Goal: Task Accomplishment & Management: Manage account settings

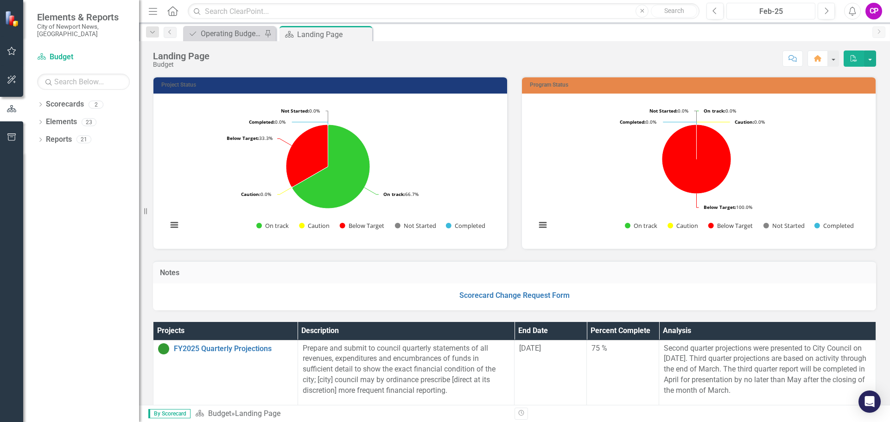
click at [804, 16] on div "Feb-25" at bounding box center [770, 11] width 82 height 11
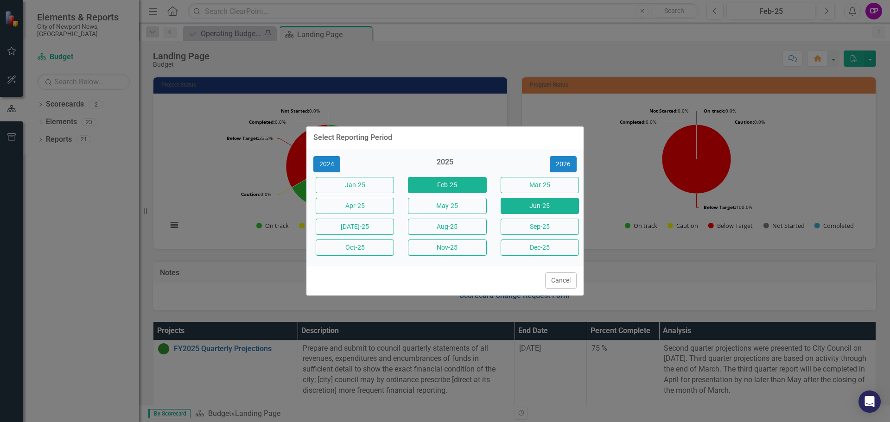
click at [518, 203] on button "Jun-25" at bounding box center [539, 206] width 78 height 16
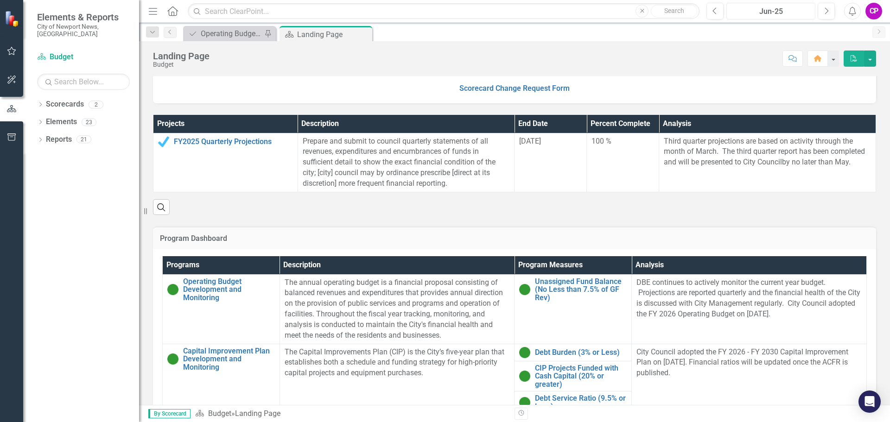
scroll to position [185, 0]
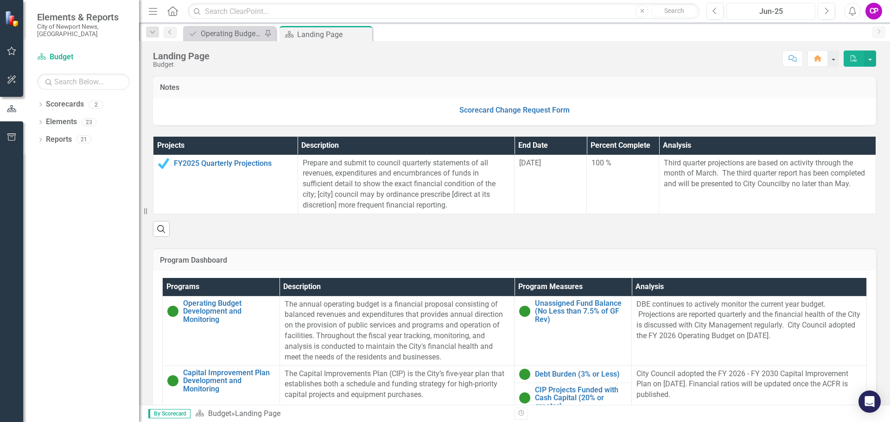
click at [778, 13] on div "Jun-25" at bounding box center [770, 11] width 82 height 11
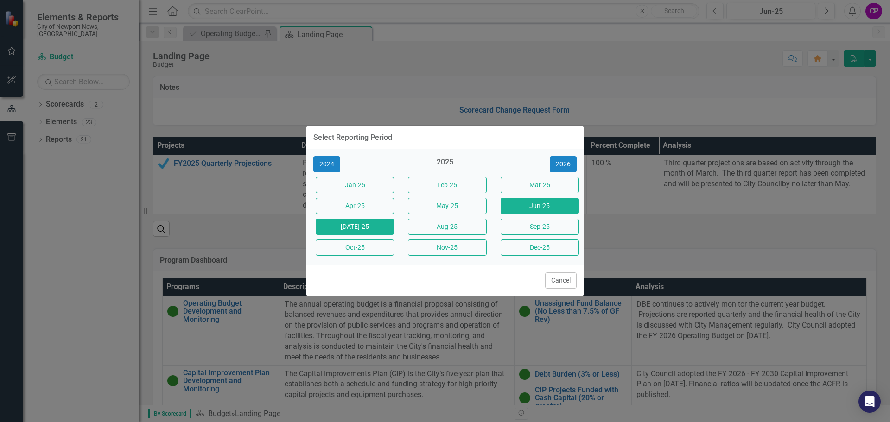
click at [361, 227] on button "[DATE]-25" at bounding box center [355, 227] width 78 height 16
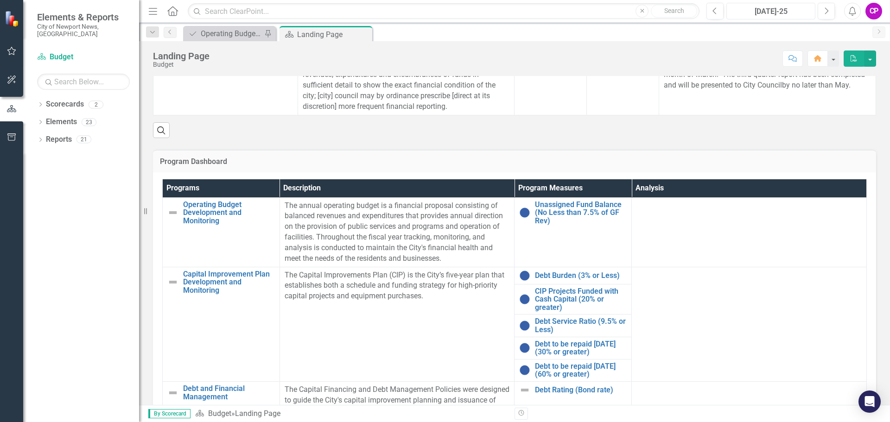
scroll to position [305, 0]
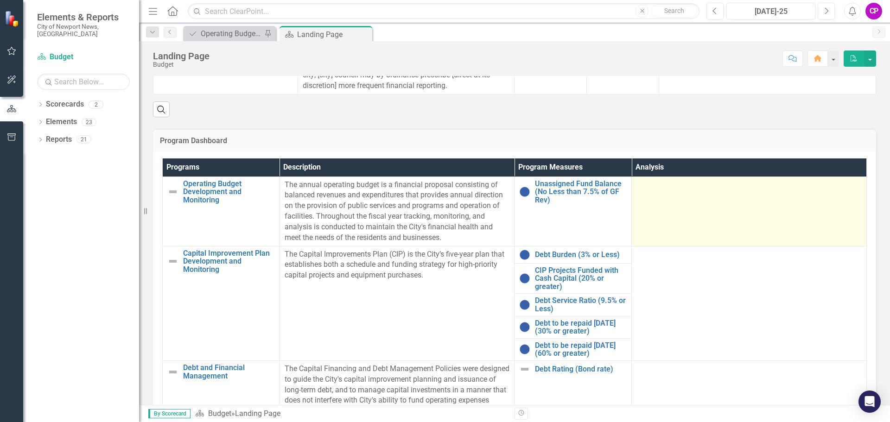
click at [708, 217] on td at bounding box center [749, 212] width 235 height 70
click at [678, 217] on td at bounding box center [749, 212] width 235 height 70
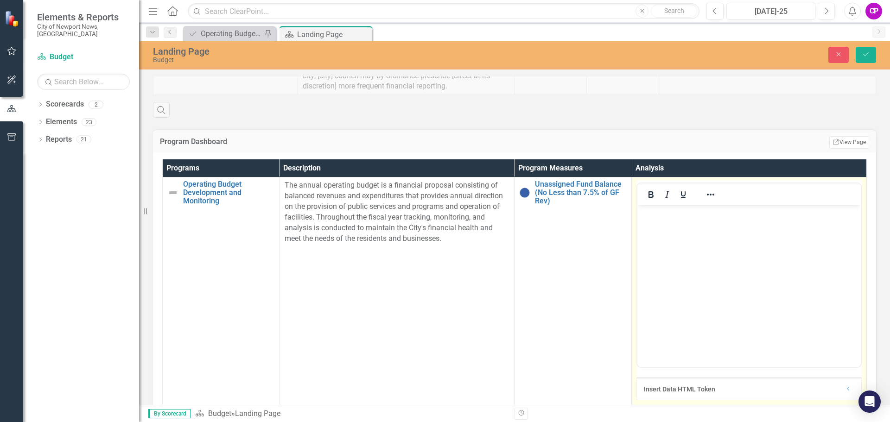
scroll to position [0, 0]
click at [443, 210] on p "The annual operating budget is a financial proposal consisting of balanced reve…" at bounding box center [397, 211] width 225 height 63
click at [443, 209] on p "The annual operating budget is a financial proposal consisting of balanced reve…" at bounding box center [397, 211] width 225 height 63
click at [835, 55] on icon "Close" at bounding box center [838, 54] width 8 height 6
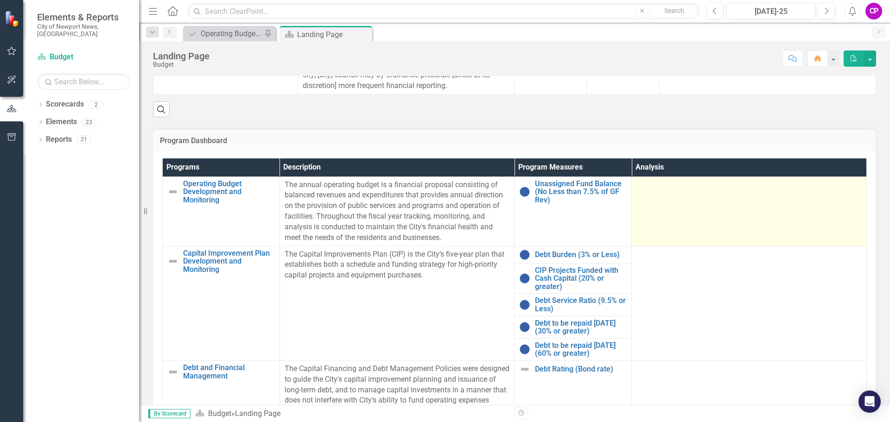
click at [693, 218] on td at bounding box center [749, 212] width 235 height 70
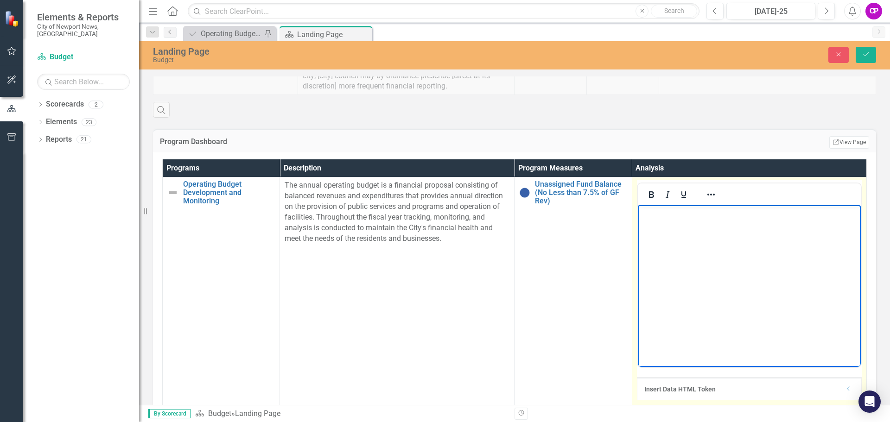
click at [686, 219] on body "Rich Text Area. Press ALT-0 for help." at bounding box center [748, 274] width 223 height 139
paste body "Rich Text Area. Press ALT-0 for help."
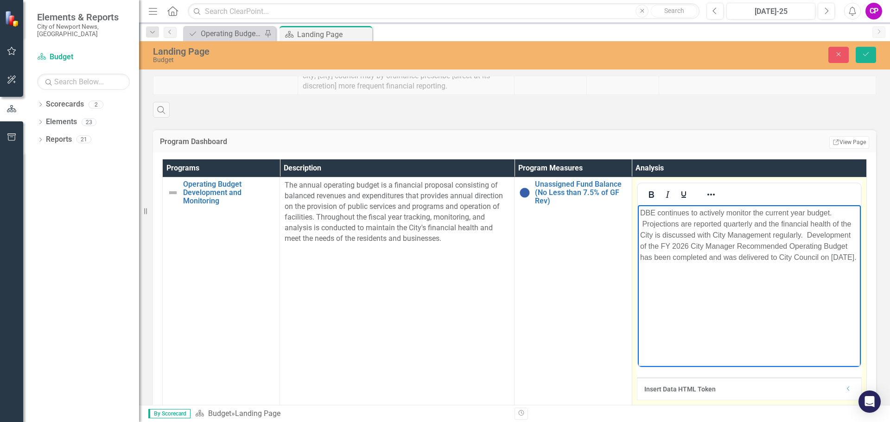
click at [808, 235] on p "DBE continues to actively monitor the current year budget. Projections are repo…" at bounding box center [748, 236] width 218 height 56
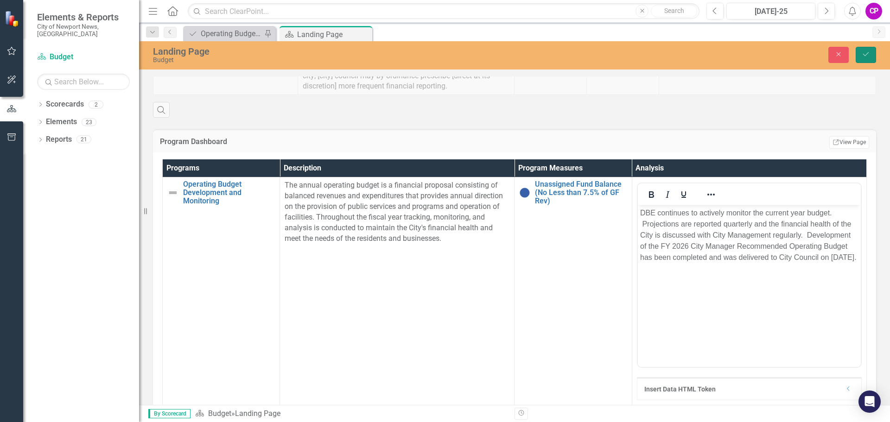
click at [860, 52] on button "Save" at bounding box center [865, 55] width 20 height 16
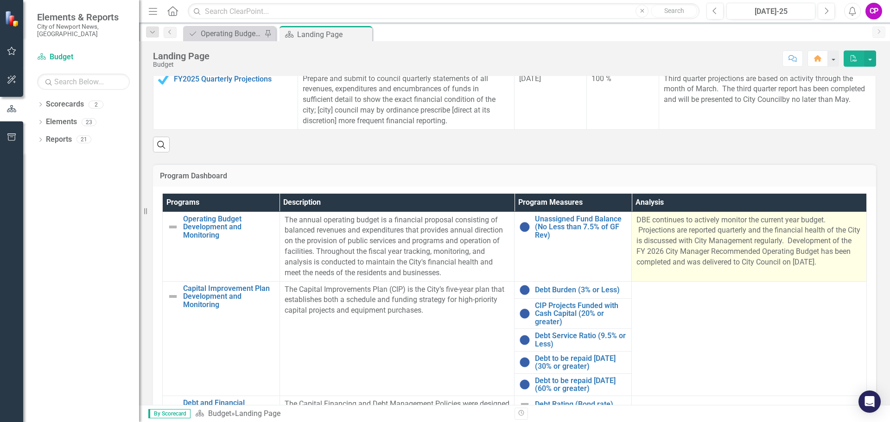
scroll to position [278, 0]
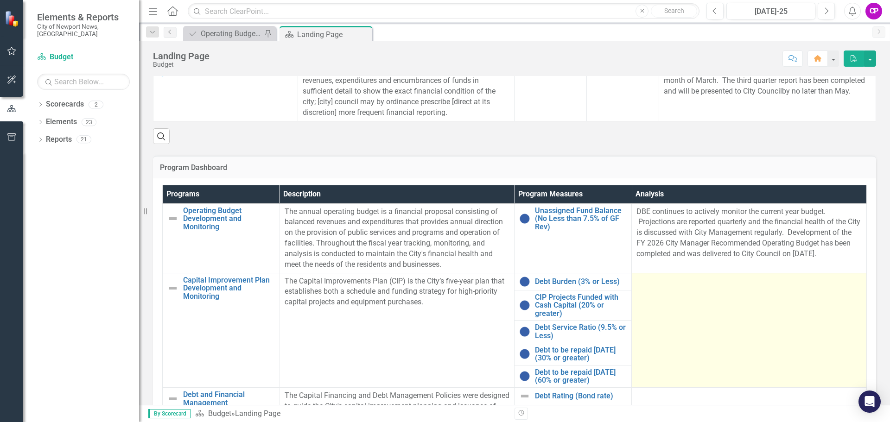
click at [688, 283] on div at bounding box center [748, 281] width 225 height 11
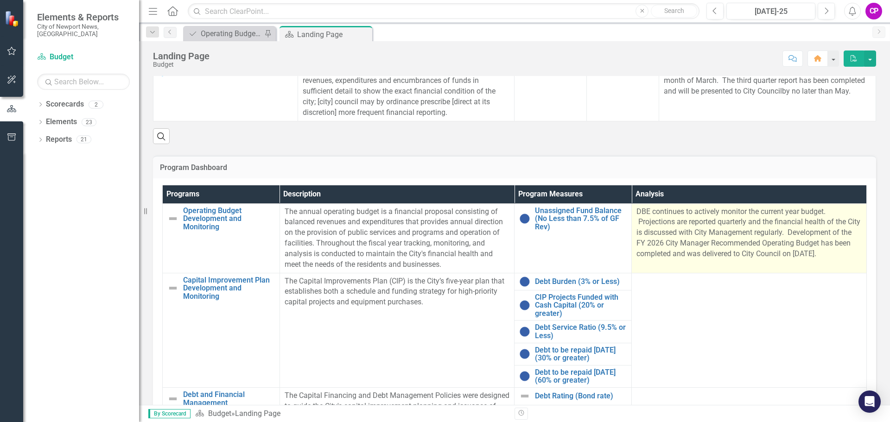
click at [704, 237] on p "DBE continues to actively monitor the current year budget. Projections are repo…" at bounding box center [748, 233] width 225 height 53
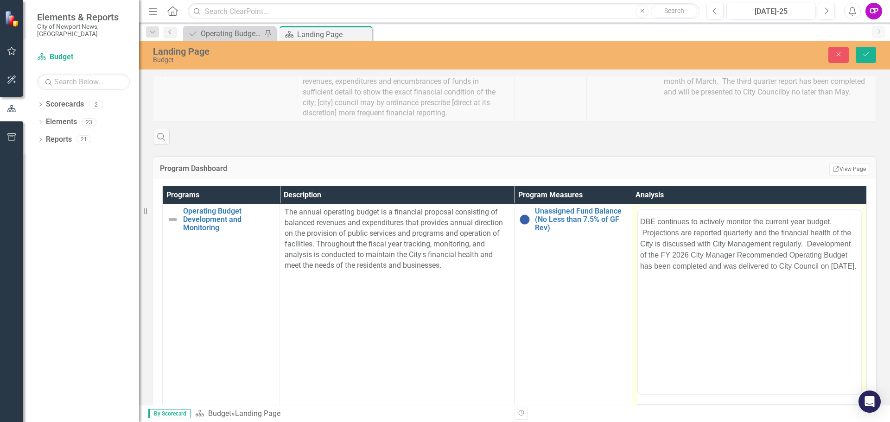
scroll to position [0, 0]
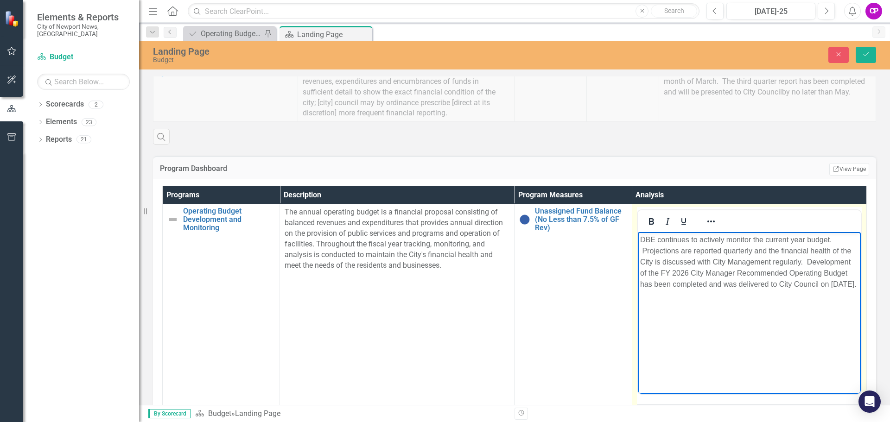
drag, startPoint x: 654, startPoint y: 283, endPoint x: 615, endPoint y: 228, distance: 66.7
click at [637, 232] on html "DBE continues to actively monitor the current year budget. Projections are repo…" at bounding box center [748, 301] width 223 height 139
paste body "Rich Text Area. Press ALT-0 for help."
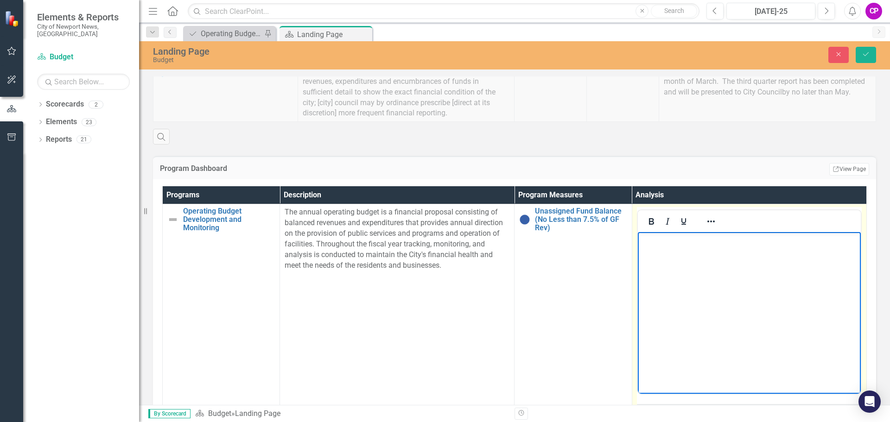
click at [673, 248] on body "Rich Text Area. Press ALT-0 for help." at bounding box center [748, 301] width 223 height 139
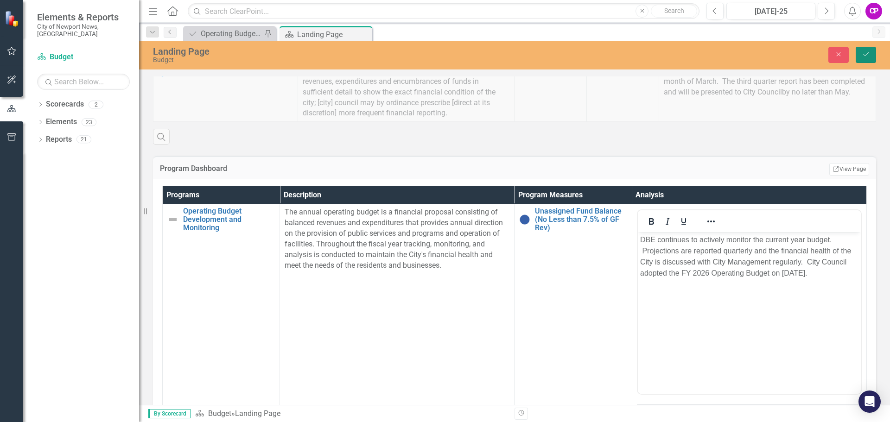
click at [863, 51] on icon "Save" at bounding box center [865, 54] width 8 height 6
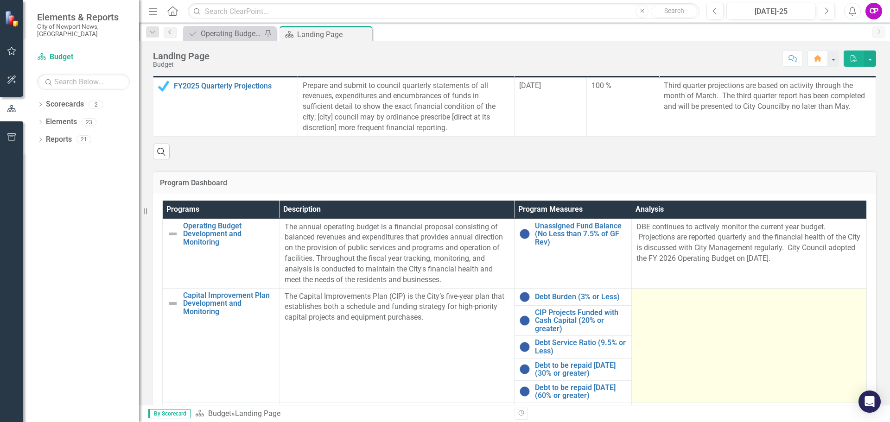
scroll to position [278, 0]
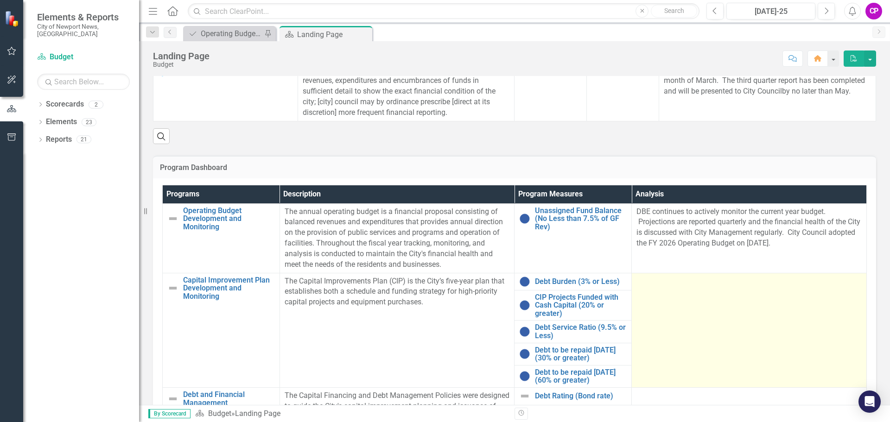
click at [688, 287] on div at bounding box center [748, 281] width 225 height 11
click at [777, 317] on td at bounding box center [749, 330] width 235 height 114
click at [730, 315] on td at bounding box center [749, 330] width 235 height 114
click at [730, 314] on td at bounding box center [749, 330] width 235 height 114
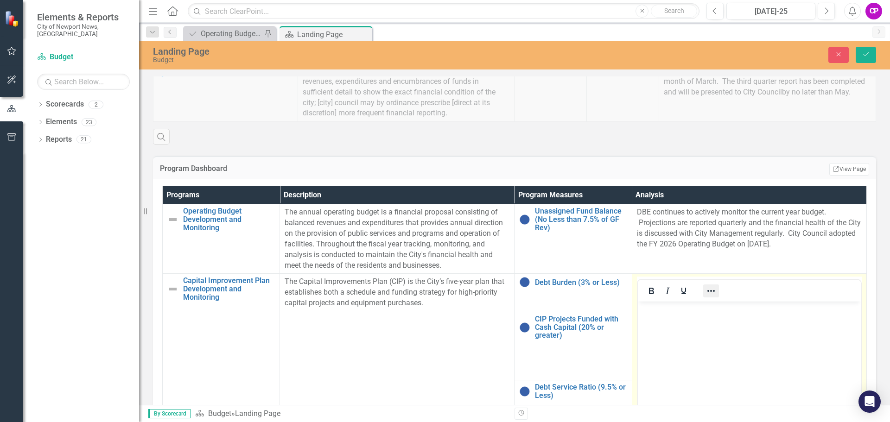
scroll to position [0, 0]
click at [690, 317] on body "Rich Text Area. Press ALT-0 for help." at bounding box center [748, 371] width 223 height 139
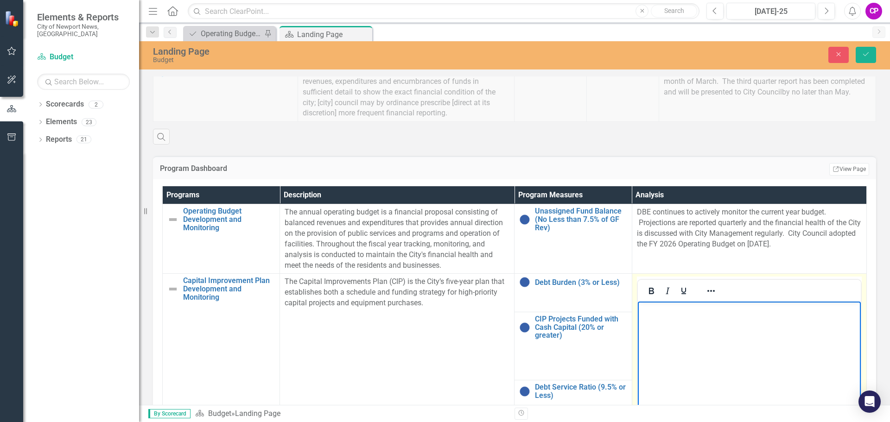
paste body "Rich Text Area. Press ALT-0 for help."
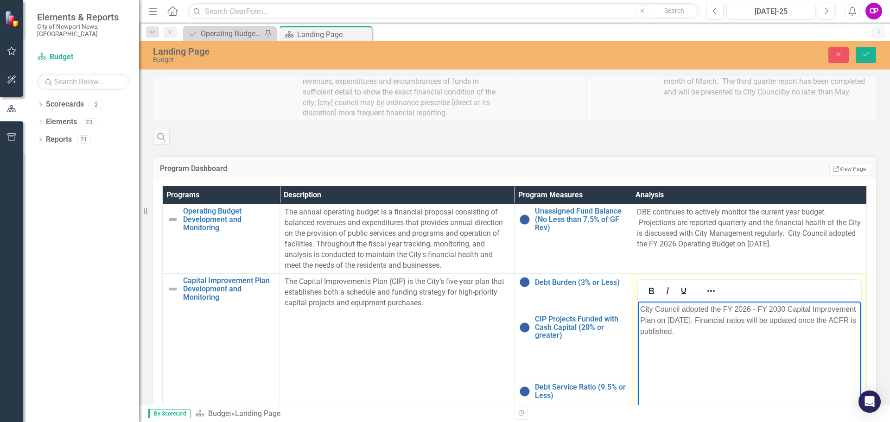
click at [765, 331] on p "City Council adopted the FY 2026 - FY 2030 Capital Improvement Plan on May 13, …" at bounding box center [748, 320] width 218 height 33
click at [663, 348] on p "City Council adopted the FY 2026 - FY 2030 Capital Improvement Plan on May 13, …" at bounding box center [748, 326] width 218 height 44
click at [650, 348] on p "City Council adopted the FY 2026 - FY 2030 Capital Improvement Plan on May 13, …" at bounding box center [748, 326] width 218 height 44
click at [740, 348] on p "City Council adopted the FY 2026 - FY 2030 Capital Improvement Plan on [DATE]. …" at bounding box center [748, 326] width 218 height 44
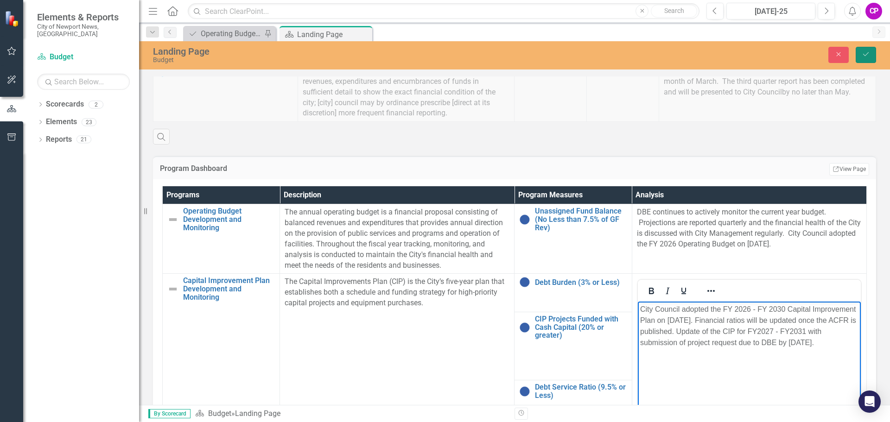
click at [864, 54] on icon "Save" at bounding box center [865, 54] width 8 height 6
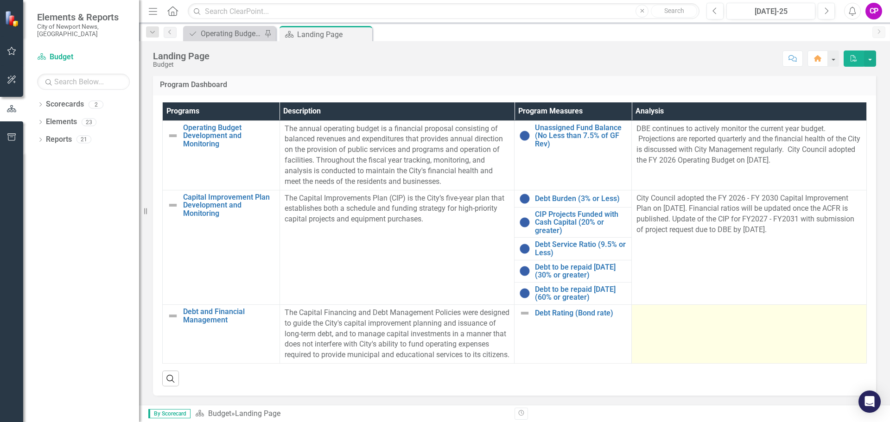
scroll to position [373, 0]
click at [681, 316] on td at bounding box center [749, 333] width 235 height 59
drag, startPoint x: 688, startPoint y: 304, endPoint x: 683, endPoint y: 305, distance: 5.2
click at [686, 308] on div at bounding box center [748, 313] width 225 height 11
click at [663, 310] on td at bounding box center [749, 333] width 235 height 59
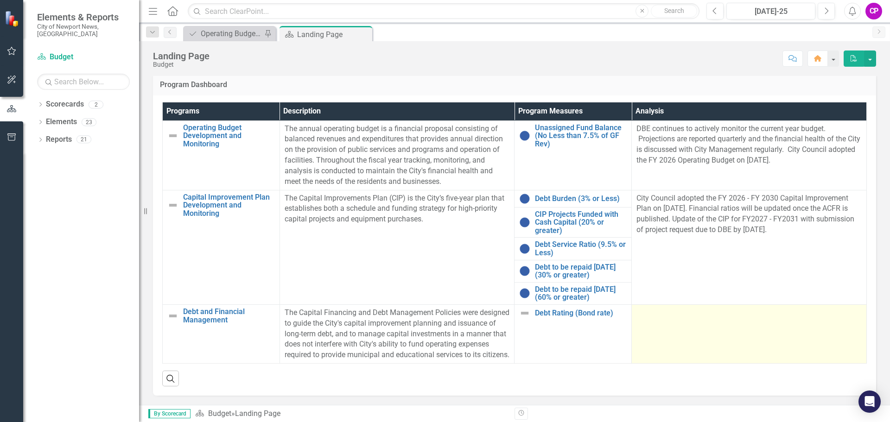
click at [662, 310] on td at bounding box center [749, 333] width 235 height 59
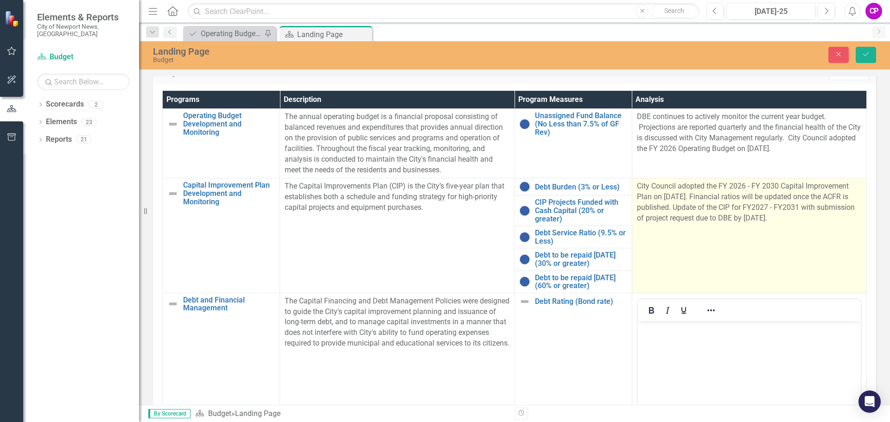
scroll to position [0, 0]
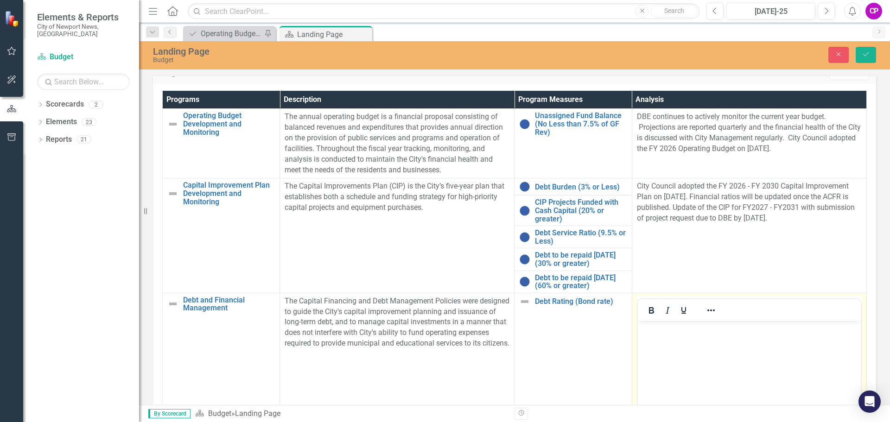
click at [671, 329] on p "Rich Text Area. Press ALT-0 for help." at bounding box center [748, 328] width 218 height 11
paste body "Rich Text Area. Press ALT-0 for help."
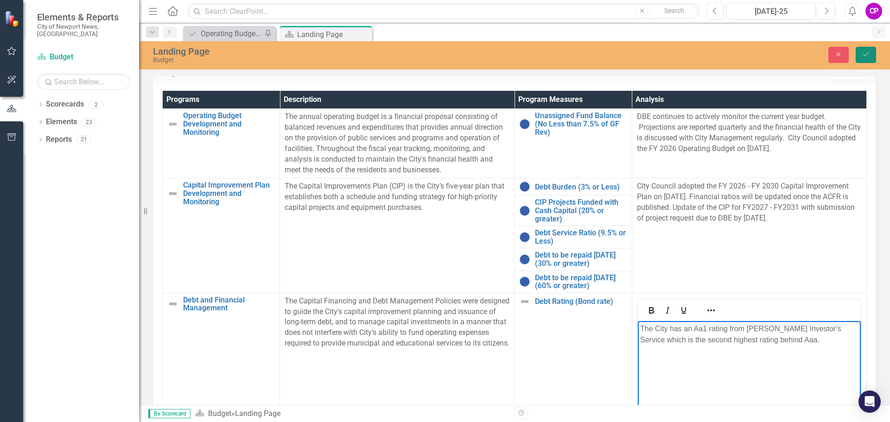
click at [862, 52] on icon "Save" at bounding box center [865, 54] width 8 height 6
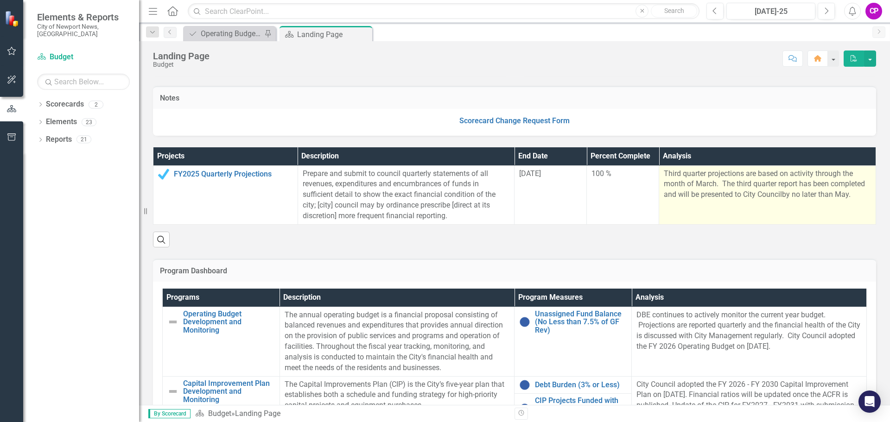
scroll to position [324, 0]
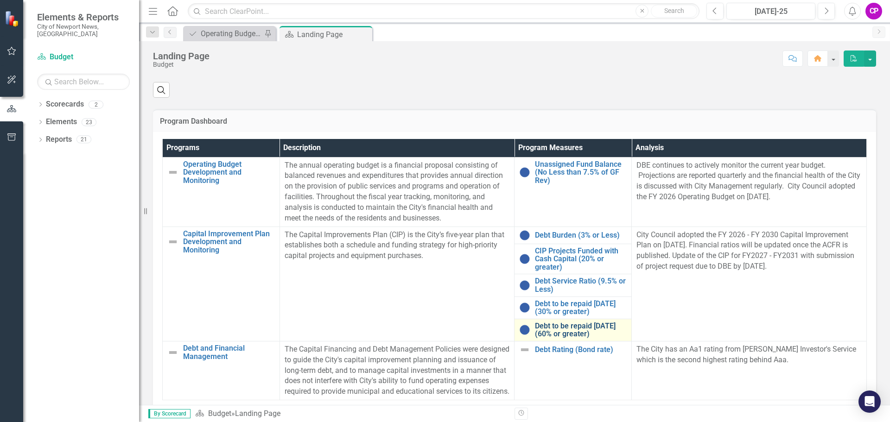
click at [538, 334] on link "Debt to be repaid [DATE] (60% or greater)" at bounding box center [581, 330] width 92 height 16
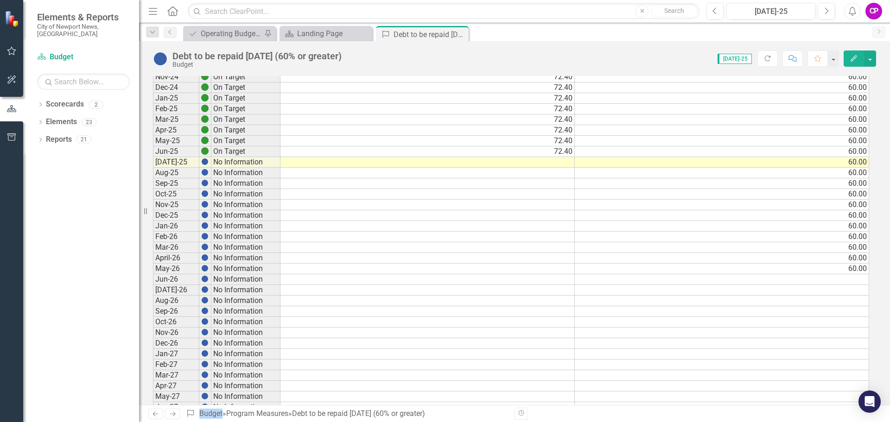
scroll to position [240, 0]
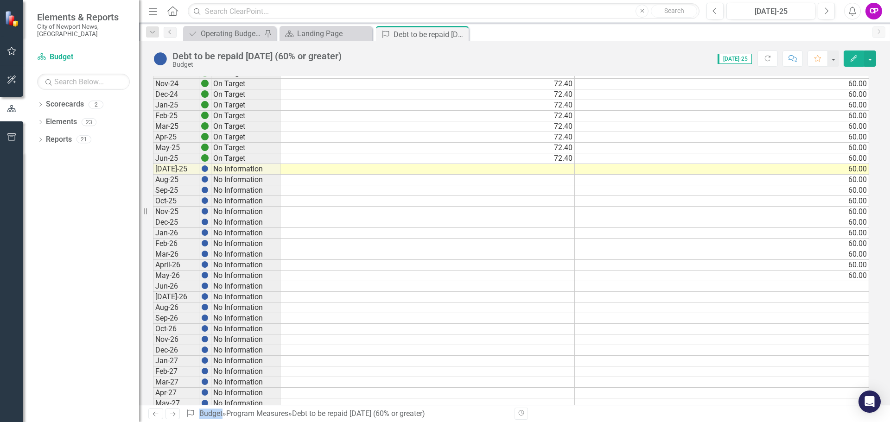
click at [551, 166] on td at bounding box center [427, 169] width 294 height 11
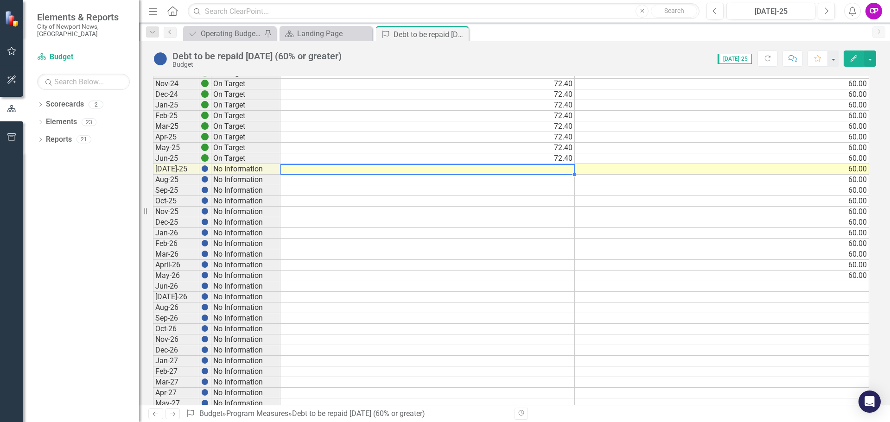
click at [551, 166] on td at bounding box center [427, 169] width 294 height 11
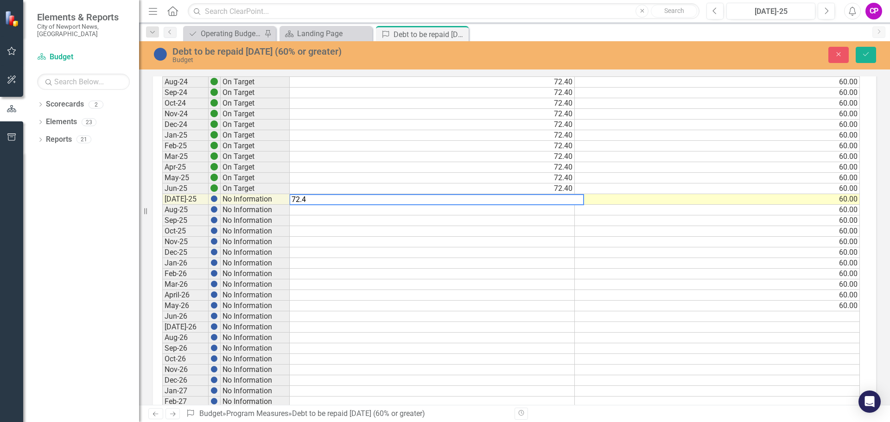
type textarea "72.40"
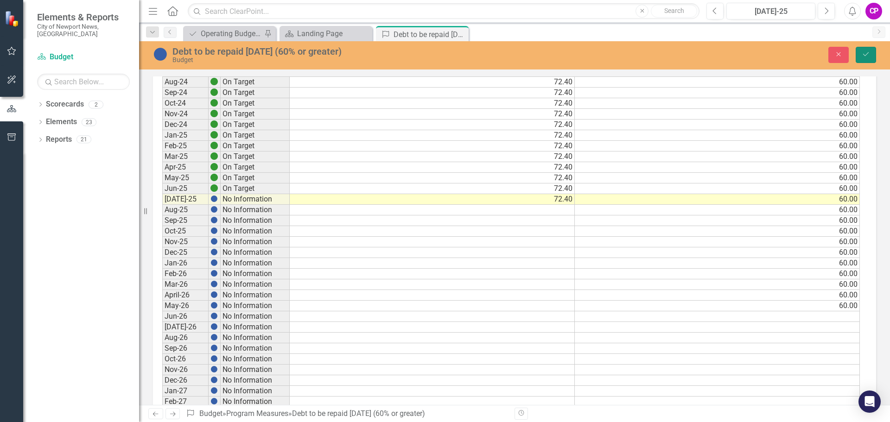
click at [865, 54] on icon "Save" at bounding box center [865, 54] width 8 height 6
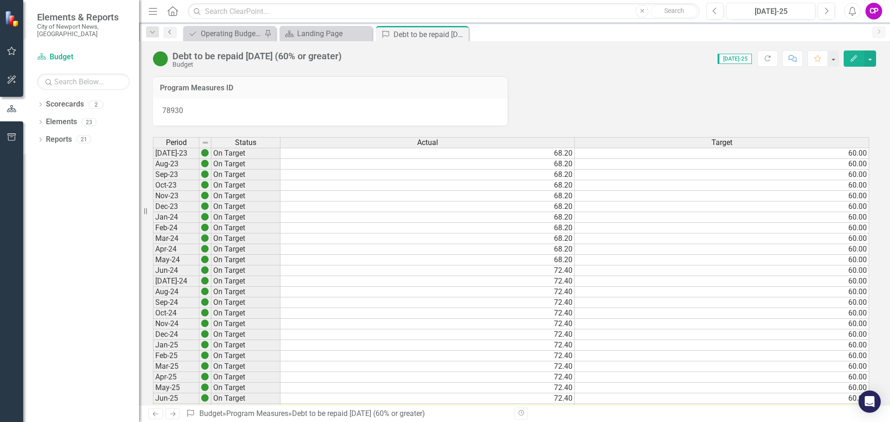
click at [172, 31] on icon "Previous" at bounding box center [169, 32] width 7 height 6
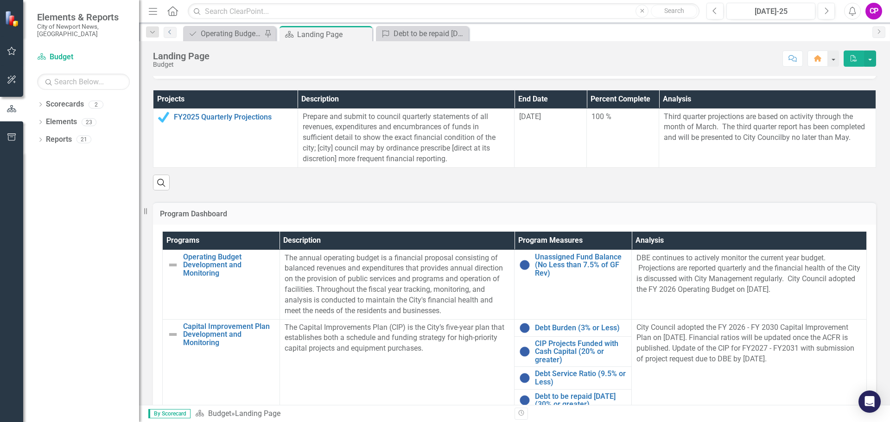
scroll to position [373, 0]
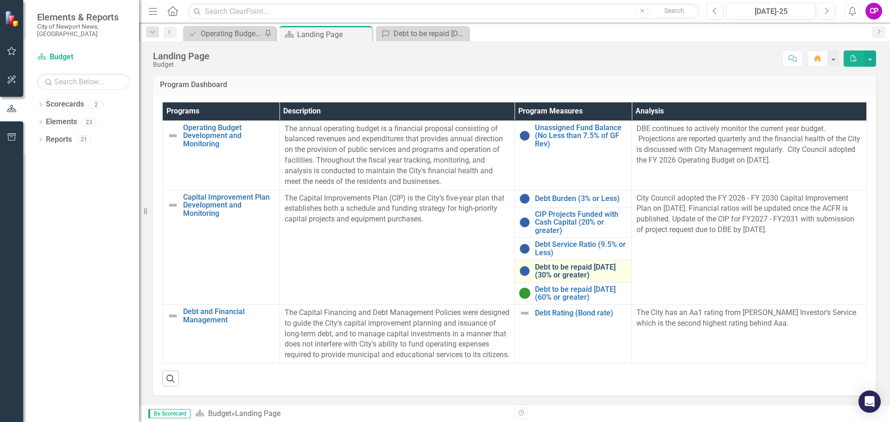
click at [537, 263] on link "Debt to be repaid [DATE] (30% or greater)" at bounding box center [581, 271] width 92 height 16
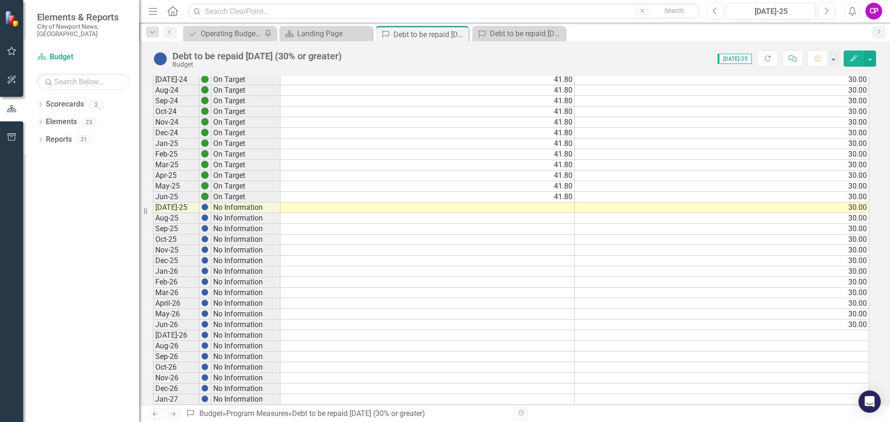
scroll to position [232, 0]
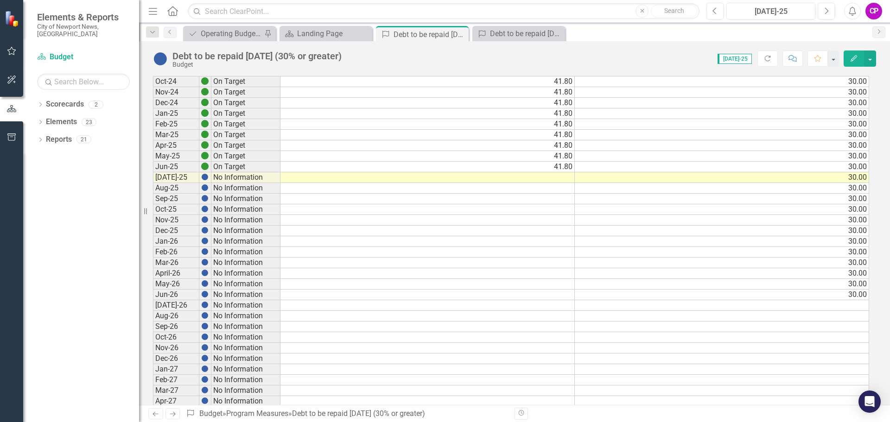
click at [538, 181] on td at bounding box center [427, 177] width 294 height 11
click at [538, 178] on td at bounding box center [427, 177] width 294 height 11
click at [538, 151] on td "41.80" at bounding box center [427, 145] width 294 height 11
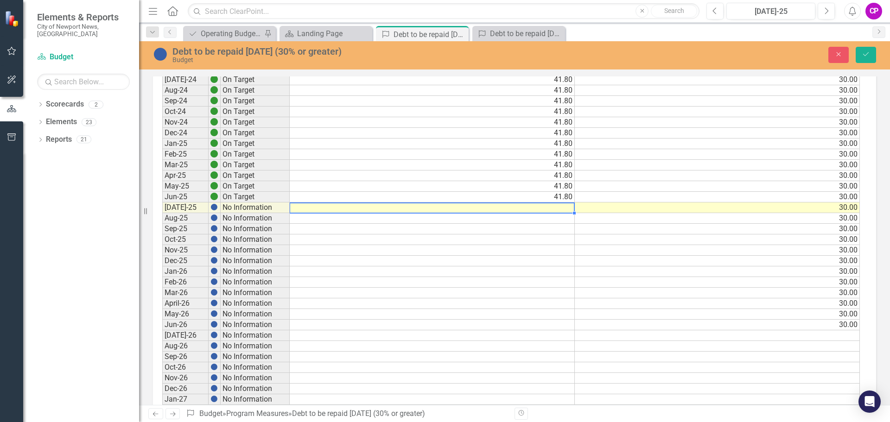
click at [550, 204] on td at bounding box center [432, 208] width 285 height 11
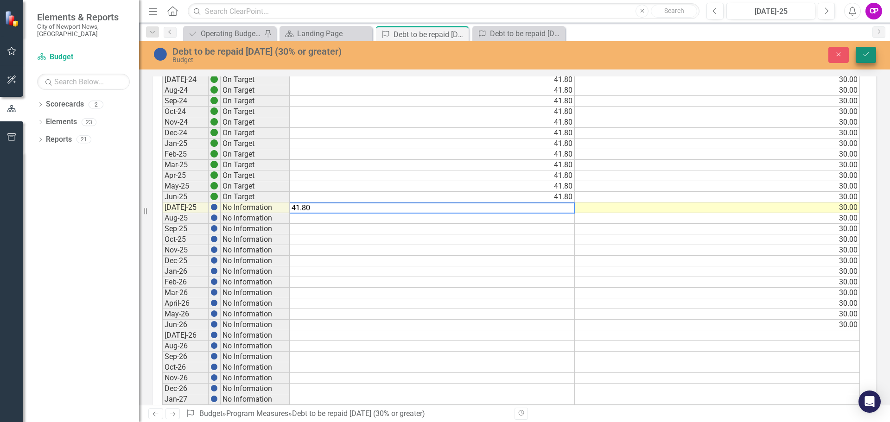
type textarea "41.80"
click at [861, 55] on button "Save" at bounding box center [865, 55] width 20 height 16
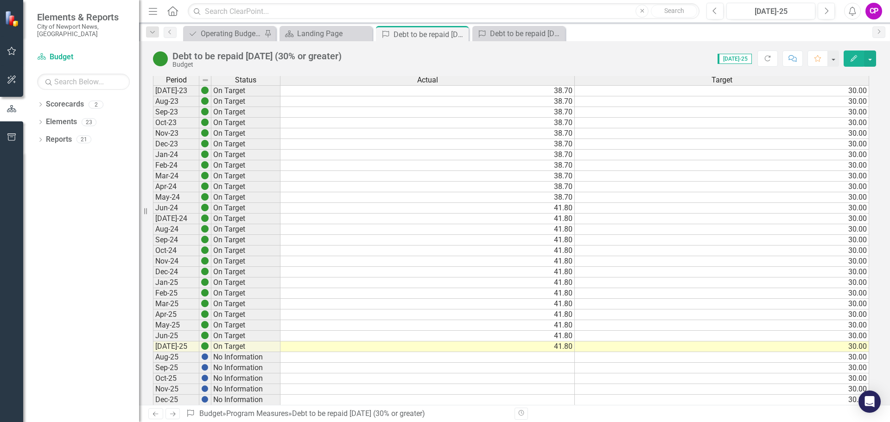
scroll to position [46, 0]
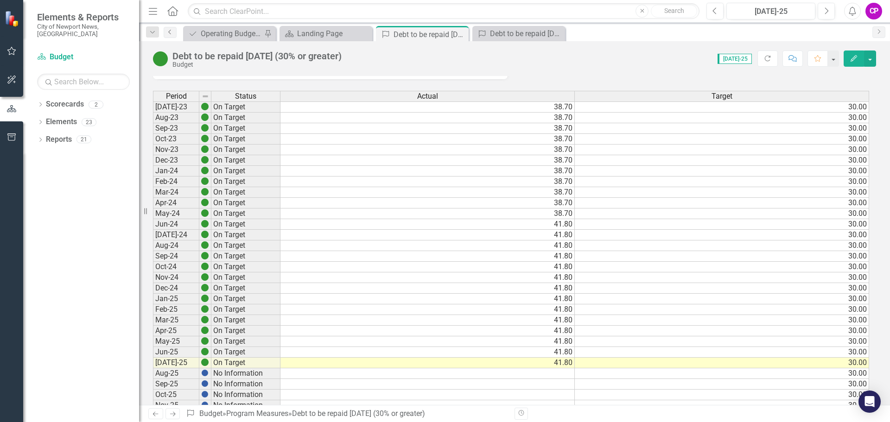
click at [171, 29] on icon "Previous" at bounding box center [169, 32] width 7 height 6
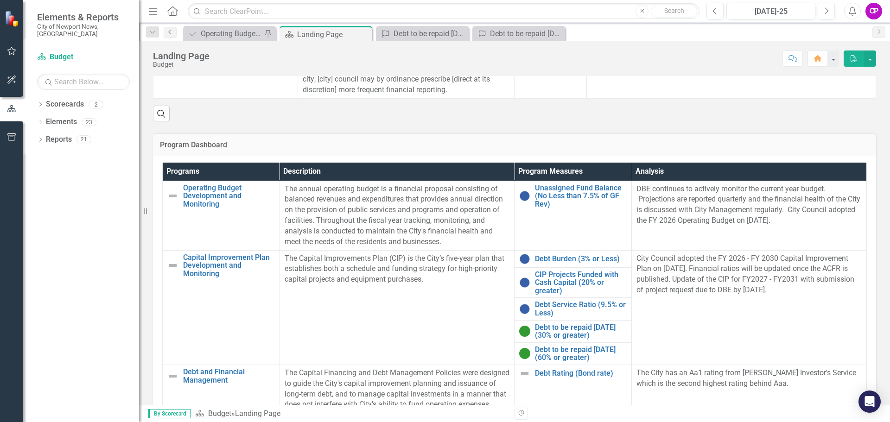
scroll to position [371, 0]
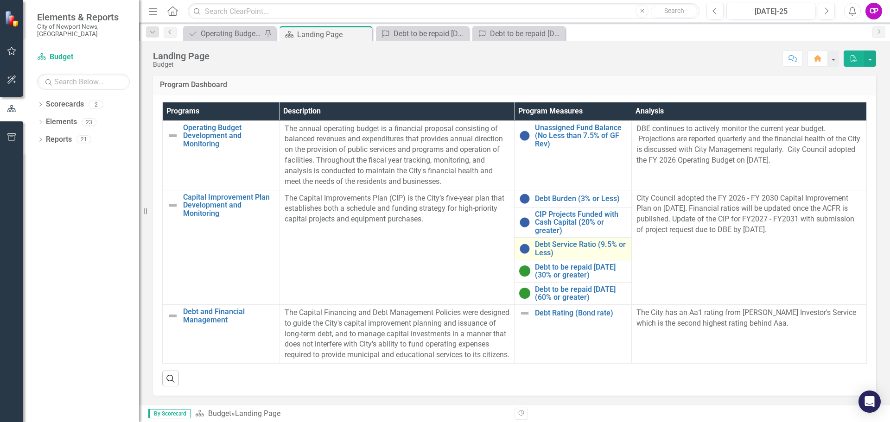
click at [523, 243] on img at bounding box center [524, 248] width 11 height 11
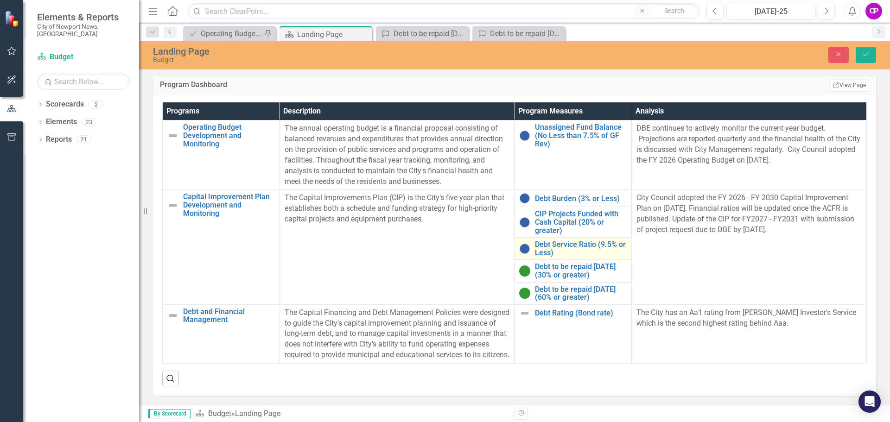
click at [522, 243] on img at bounding box center [524, 248] width 11 height 11
click at [521, 243] on img at bounding box center [524, 248] width 11 height 11
click at [561, 241] on link "Debt Service Ratio (9.5% or Less)" at bounding box center [581, 249] width 92 height 16
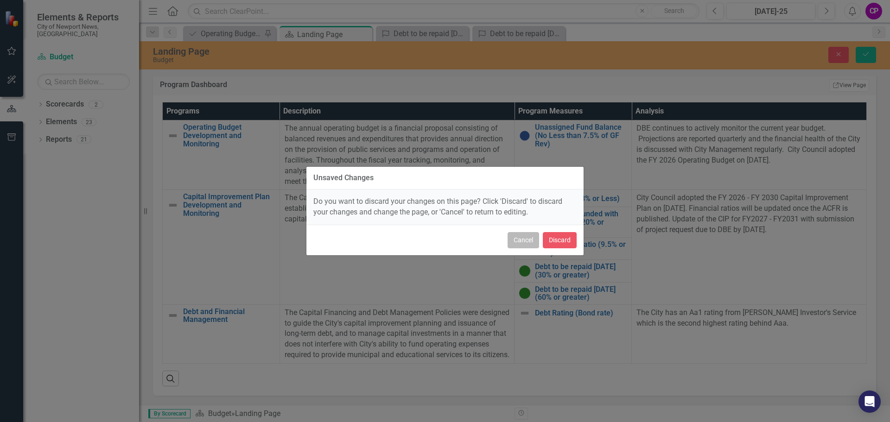
click at [534, 239] on button "Cancel" at bounding box center [523, 240] width 32 height 16
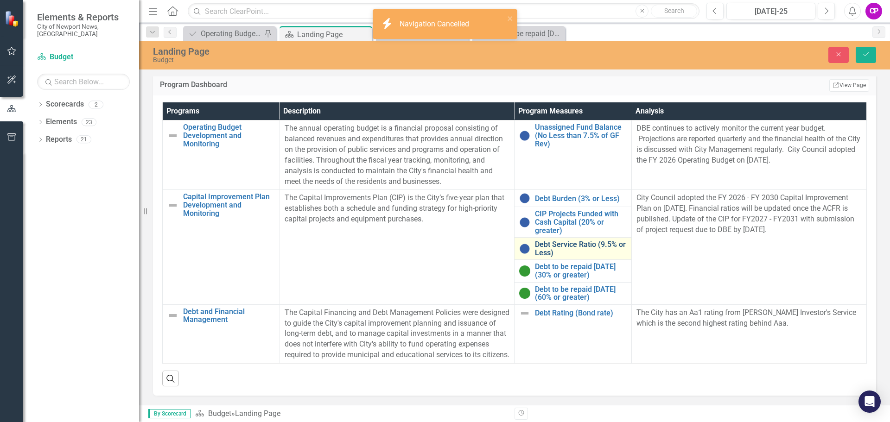
click at [549, 241] on link "Debt Service Ratio (9.5% or Less)" at bounding box center [581, 249] width 92 height 16
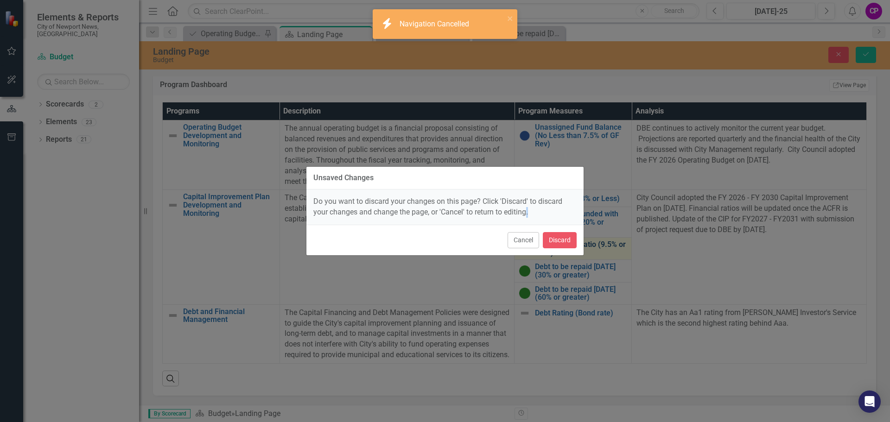
click at [549, 239] on div "Cancel Discard" at bounding box center [444, 240] width 277 height 31
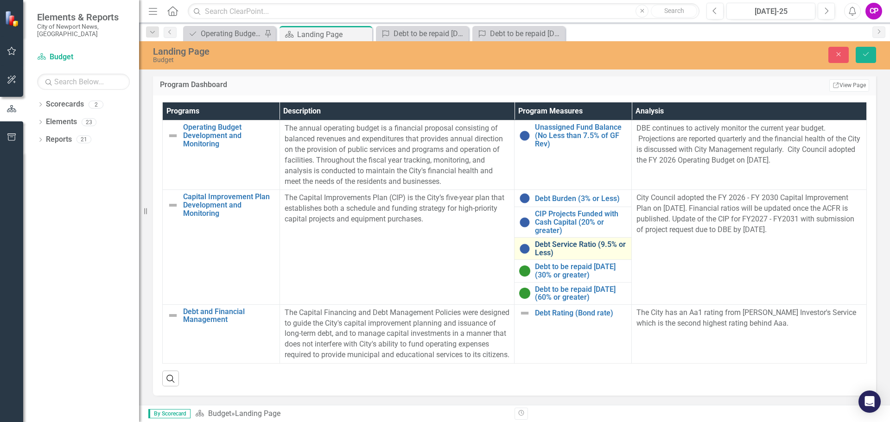
click at [583, 242] on link "Debt Service Ratio (9.5% or Less)" at bounding box center [581, 249] width 92 height 16
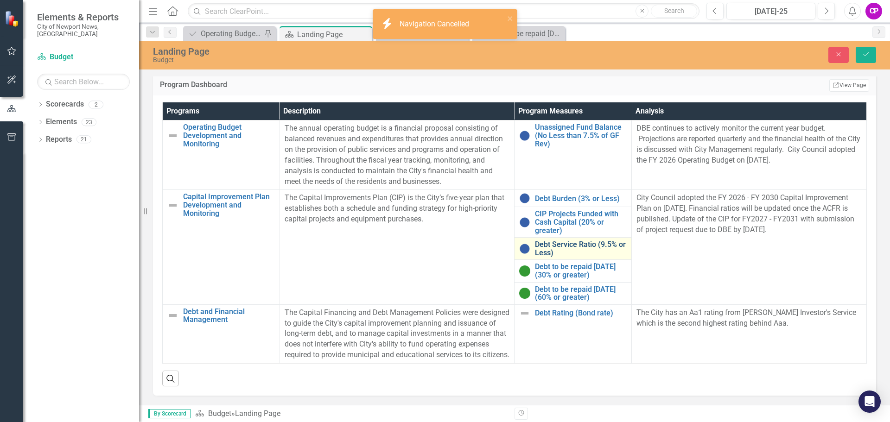
click at [569, 241] on link "Debt Service Ratio (9.5% or Less)" at bounding box center [581, 249] width 92 height 16
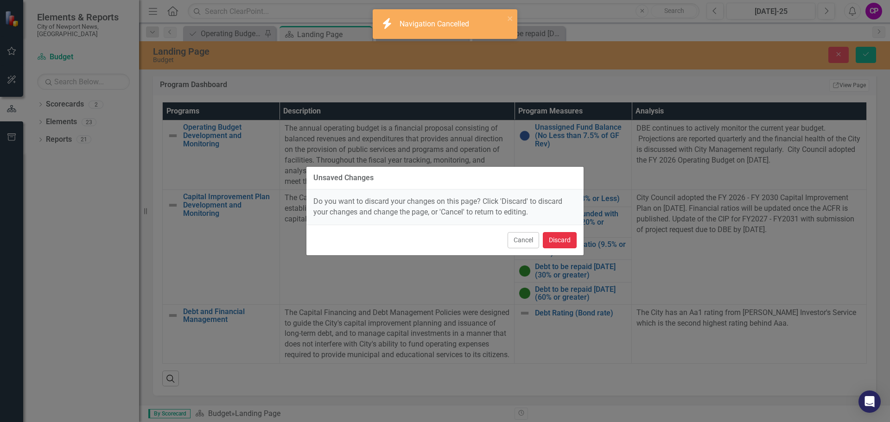
click at [569, 240] on button "Discard" at bounding box center [560, 240] width 34 height 16
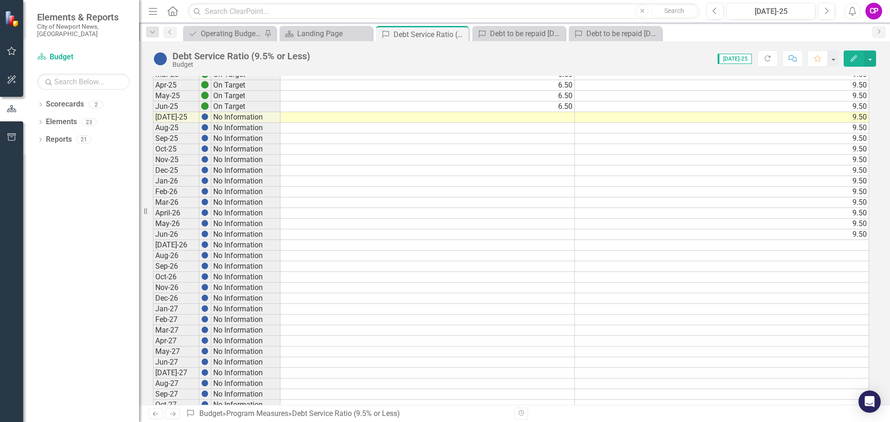
scroll to position [232, 0]
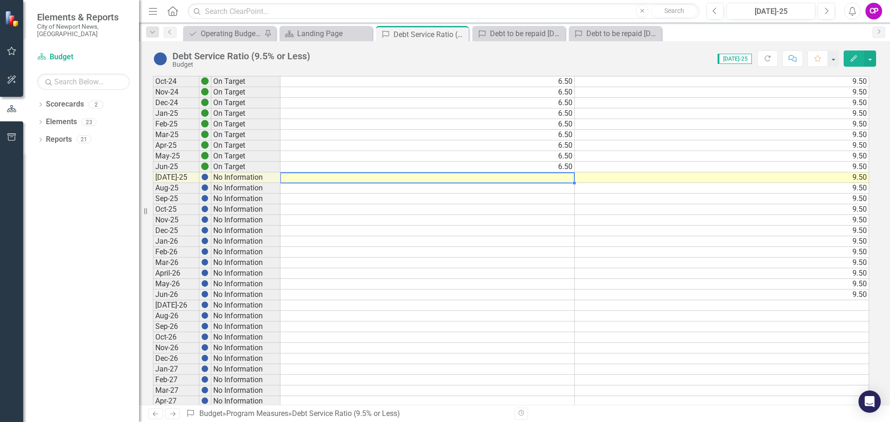
click at [540, 177] on td at bounding box center [427, 177] width 294 height 11
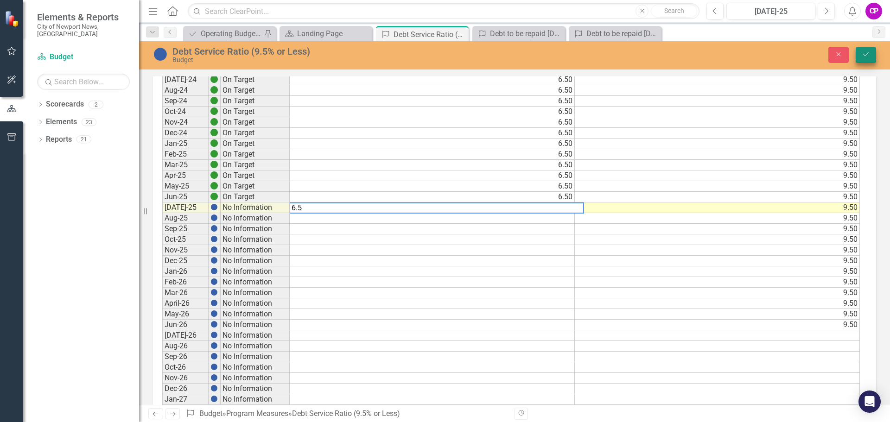
type textarea "6.5"
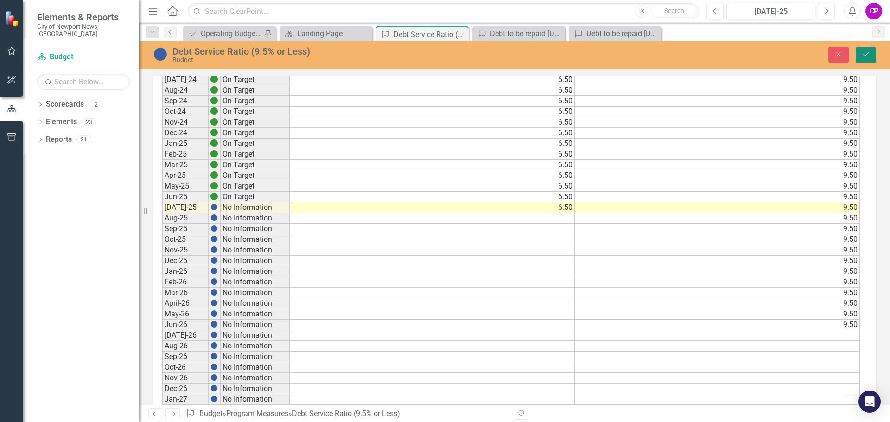
click at [874, 54] on button "Save" at bounding box center [865, 55] width 20 height 16
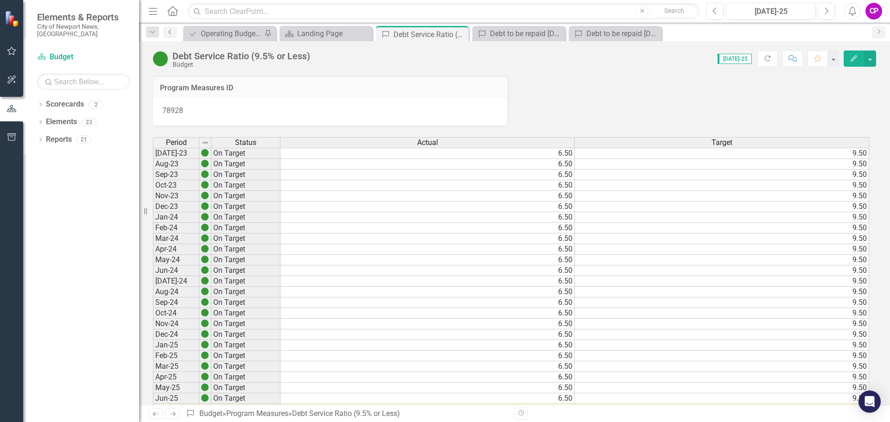
click at [171, 36] on link "Previous" at bounding box center [170, 32] width 13 height 11
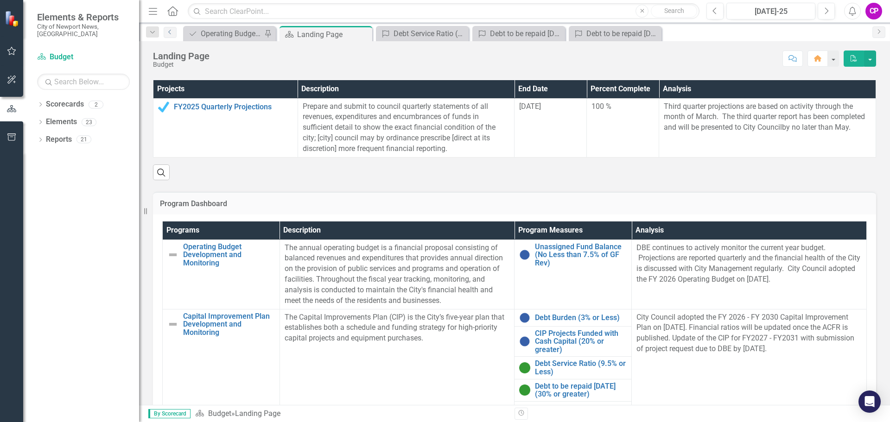
scroll to position [278, 0]
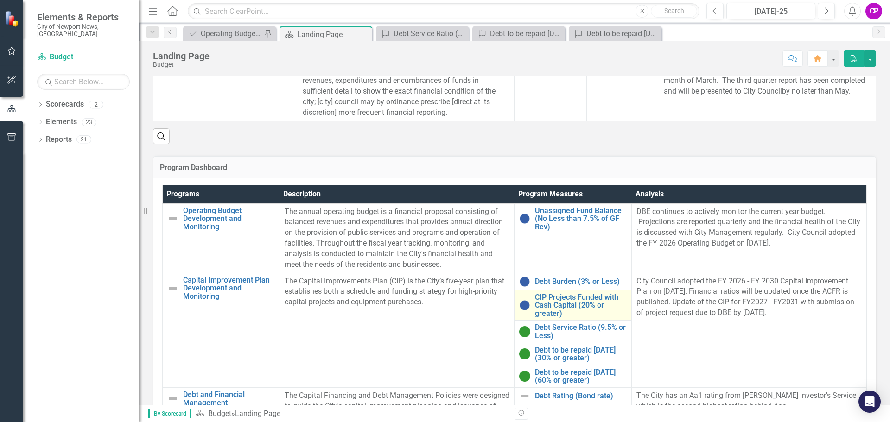
click at [524, 308] on img at bounding box center [524, 305] width 11 height 11
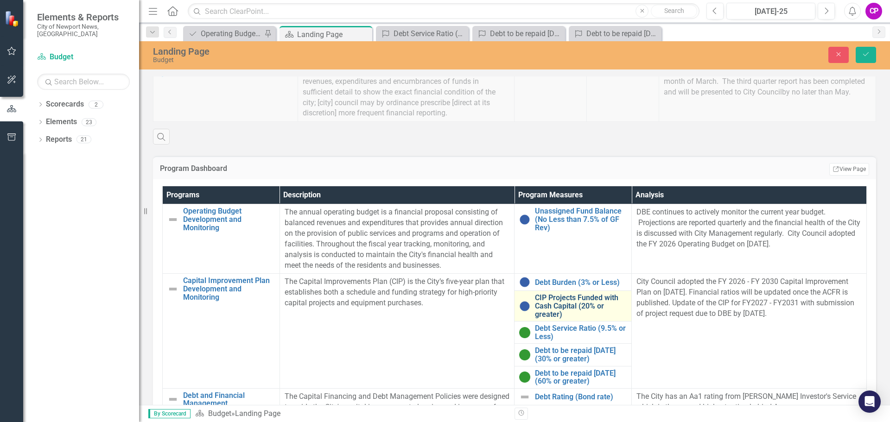
click at [539, 308] on link "CIP Projects Funded with Cash Capital (20% or greater)" at bounding box center [581, 306] width 92 height 25
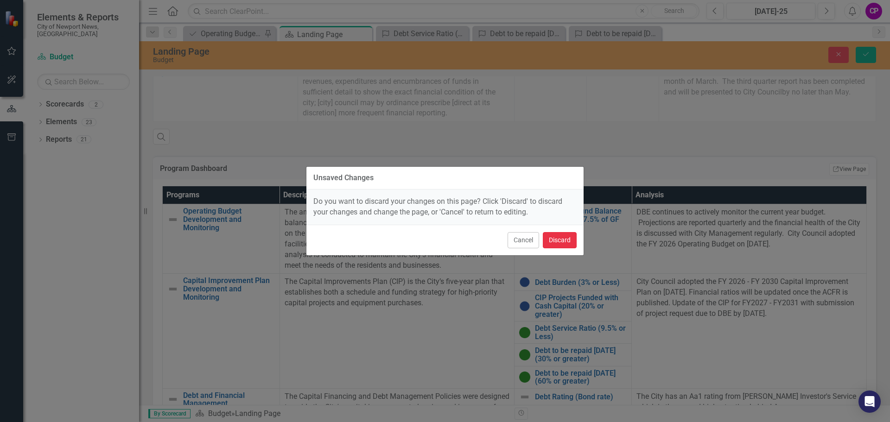
click at [566, 240] on button "Discard" at bounding box center [560, 240] width 34 height 16
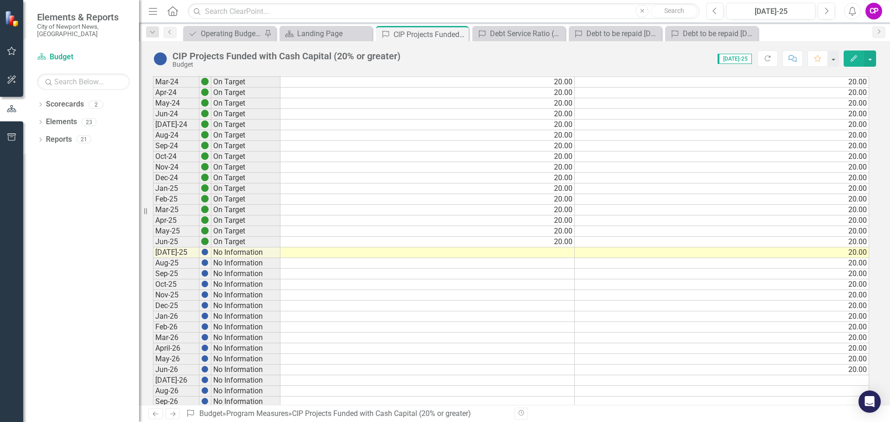
scroll to position [649, 0]
click at [530, 251] on td at bounding box center [427, 251] width 294 height 11
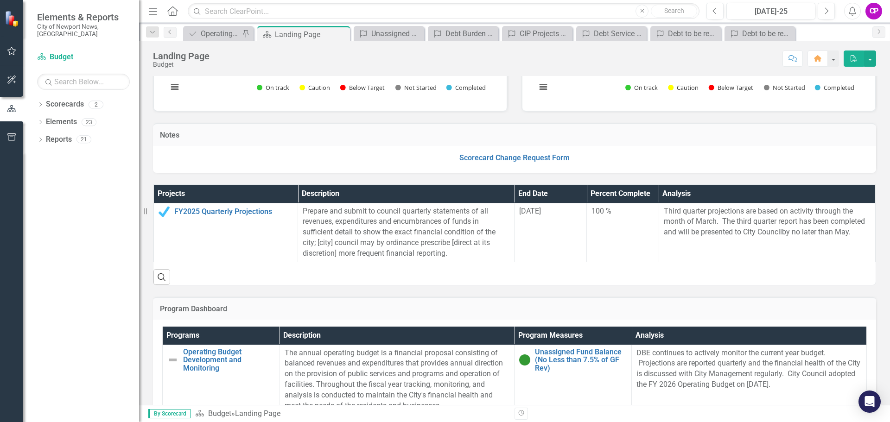
scroll to position [139, 0]
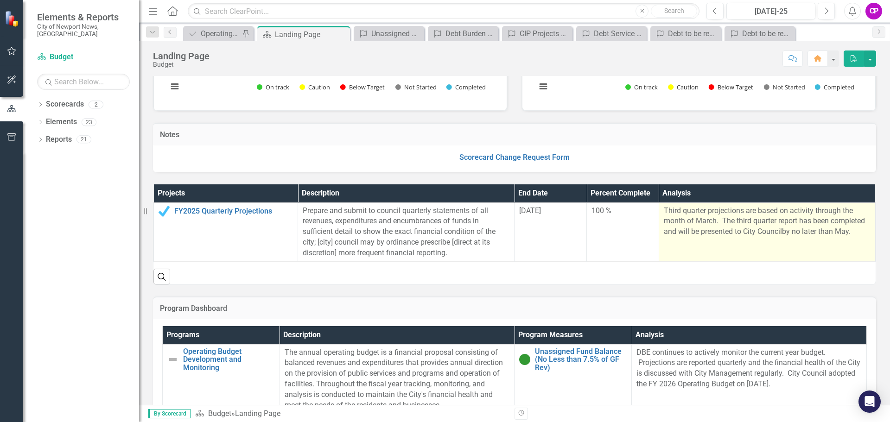
click at [672, 215] on p "Third quarter projections are based on activity through the month of March. The…" at bounding box center [767, 222] width 207 height 32
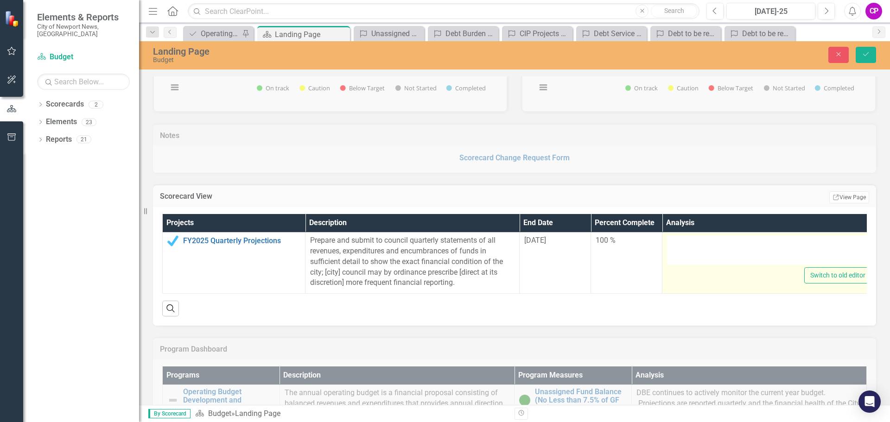
type textarea "<p>Third quarter projections are based on activity through the month of March. …"
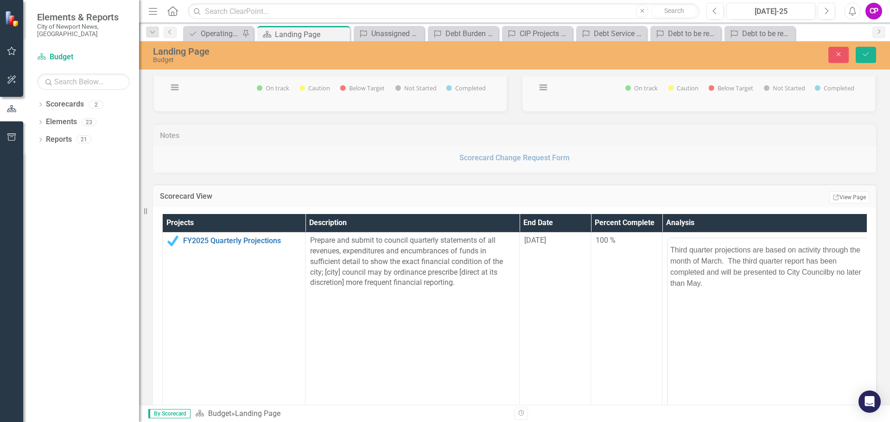
scroll to position [0, 0]
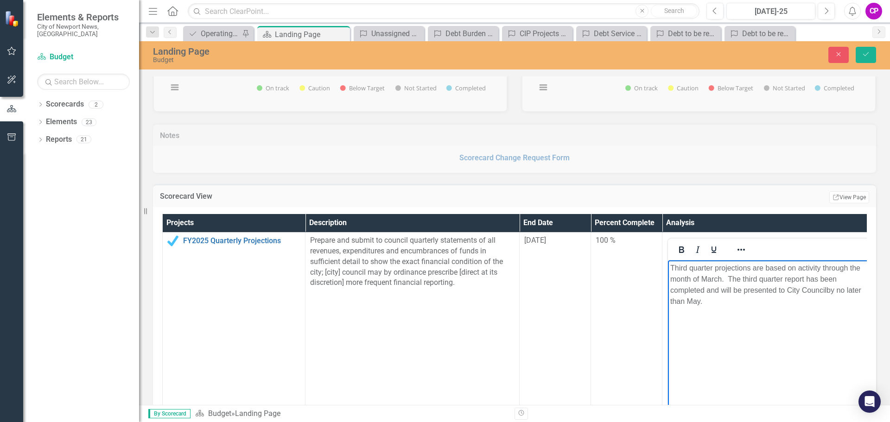
click at [687, 272] on p "Third quarter projections are based on activity through the month of March. The…" at bounding box center [769, 285] width 198 height 44
drag, startPoint x: 689, startPoint y: 268, endPoint x: 665, endPoint y: 266, distance: 23.7
click at [668, 266] on html "Third quarter projections are based on activity through the month of March. The…" at bounding box center [769, 329] width 203 height 139
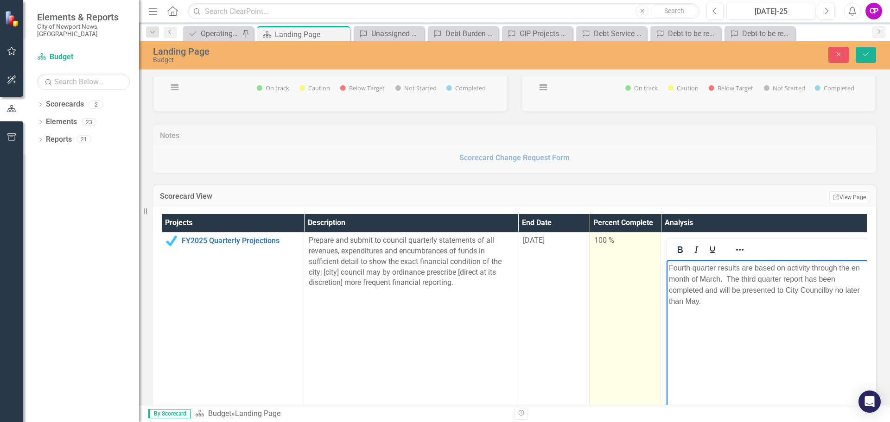
scroll to position [0, 8]
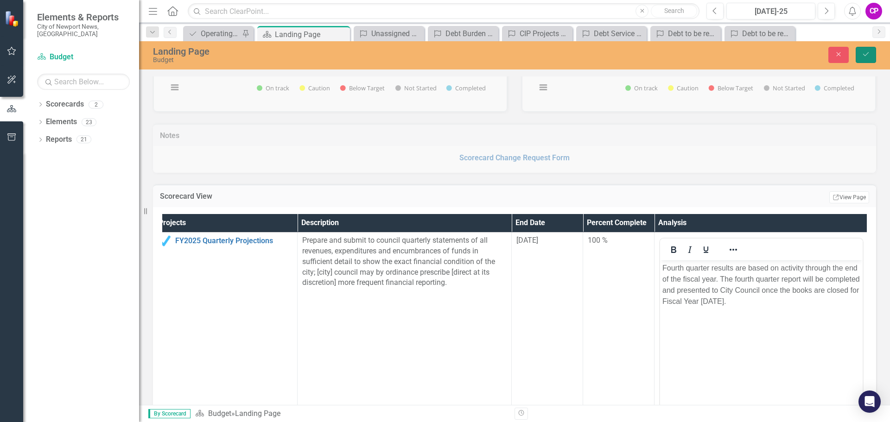
click at [867, 55] on icon "Save" at bounding box center [865, 54] width 8 height 6
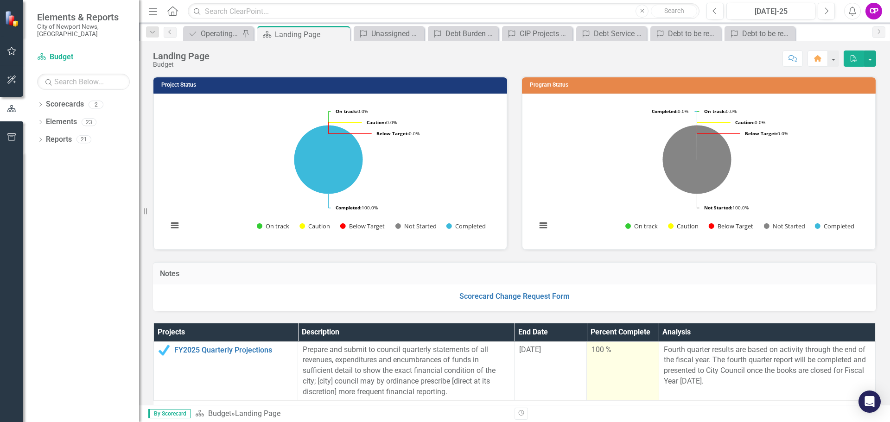
click at [599, 342] on td "100 %" at bounding box center [623, 371] width 72 height 59
click at [594, 349] on div "100 %" at bounding box center [622, 350] width 63 height 11
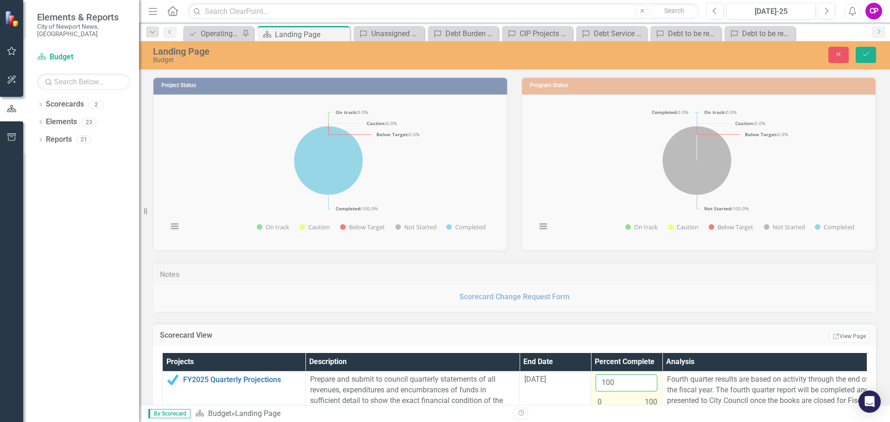
drag, startPoint x: 606, startPoint y: 377, endPoint x: 610, endPoint y: 382, distance: 6.9
click at [607, 377] on input "100" at bounding box center [626, 382] width 62 height 17
drag, startPoint x: 614, startPoint y: 381, endPoint x: 600, endPoint y: 381, distance: 14.4
click at [600, 381] on input "100" at bounding box center [626, 382] width 62 height 17
type input "50"
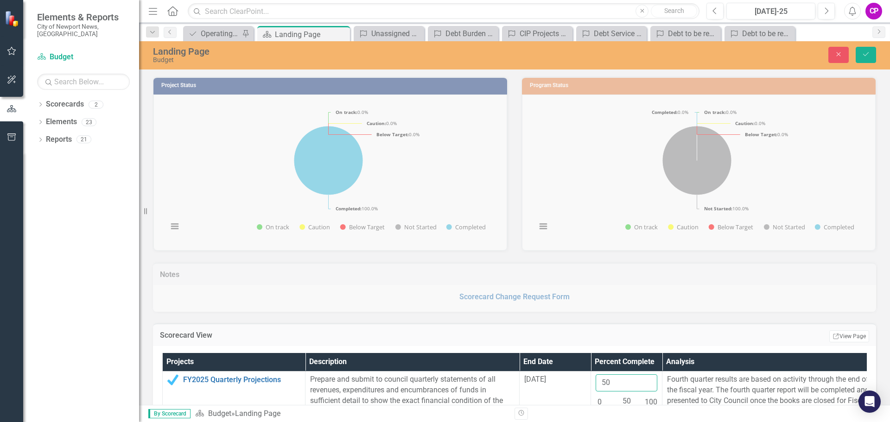
click at [855, 47] on button "Save" at bounding box center [865, 55] width 20 height 16
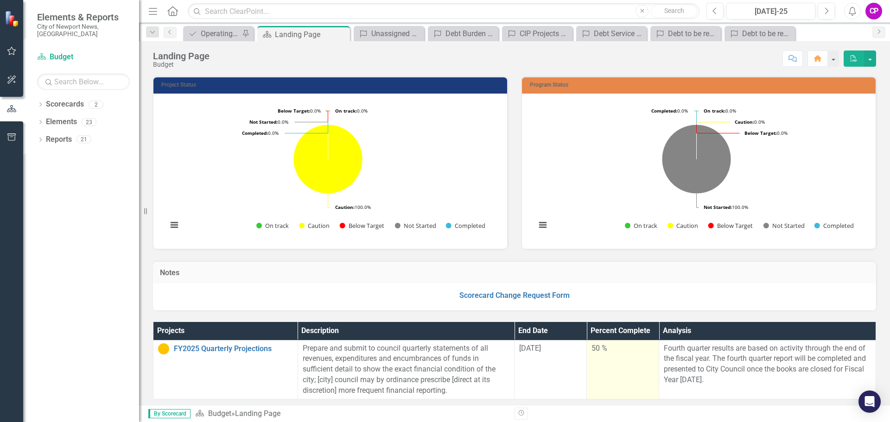
click at [595, 349] on div "50 %" at bounding box center [622, 348] width 63 height 11
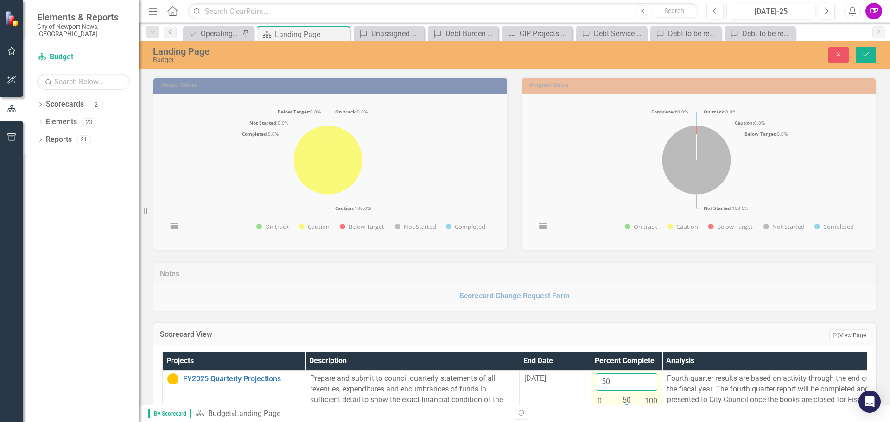
click at [611, 384] on input "50" at bounding box center [626, 381] width 62 height 17
type input "75"
click at [855, 47] on button "Save" at bounding box center [865, 55] width 20 height 16
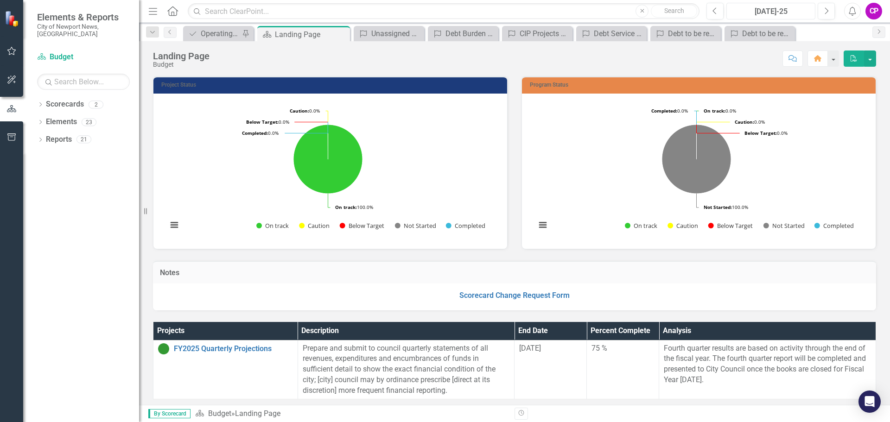
click at [758, 9] on div "[DATE]-25" at bounding box center [770, 11] width 82 height 11
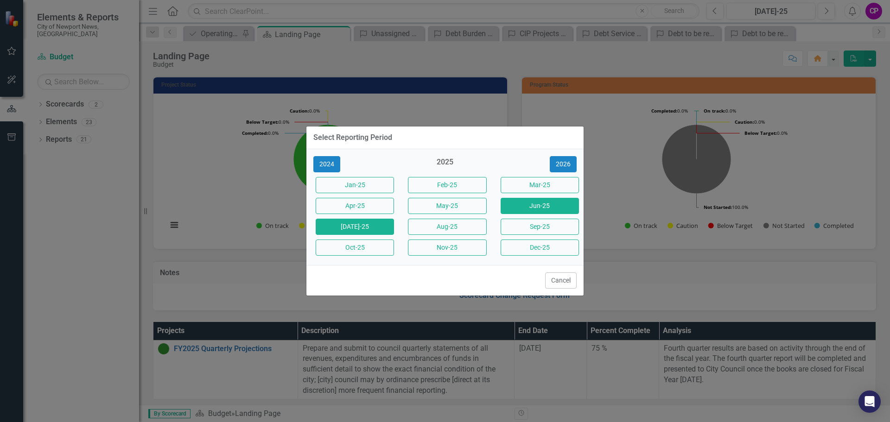
click at [534, 206] on button "Jun-25" at bounding box center [539, 206] width 78 height 16
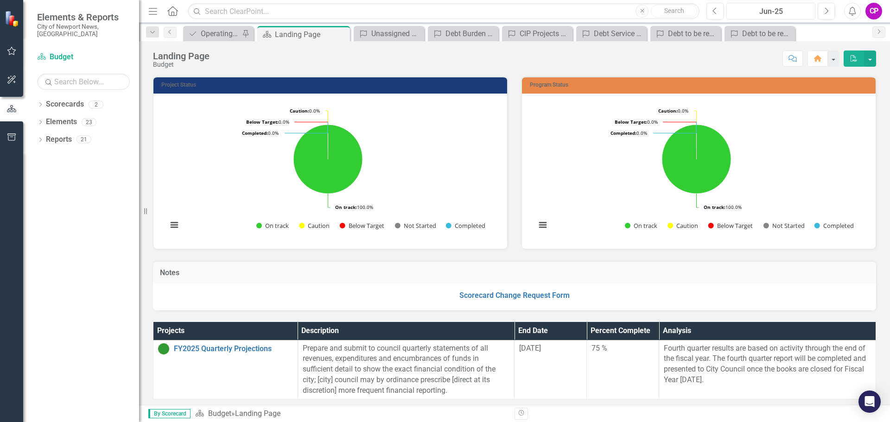
click at [766, 13] on div "Jun-25" at bounding box center [770, 11] width 82 height 11
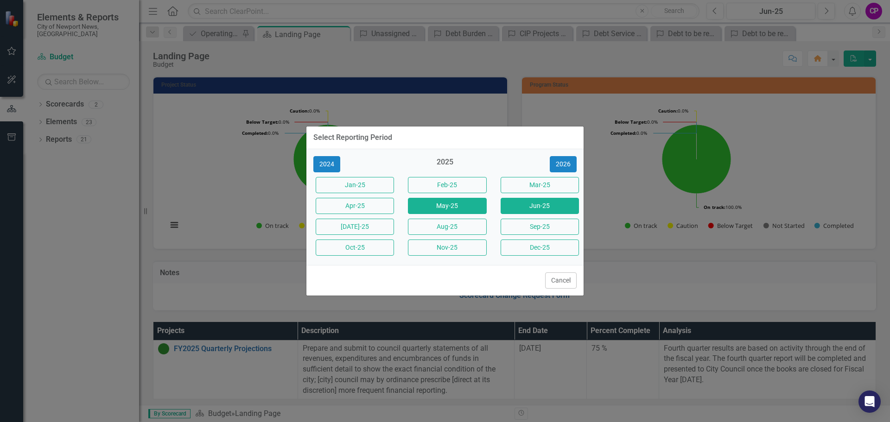
click at [426, 205] on button "May-25" at bounding box center [447, 206] width 78 height 16
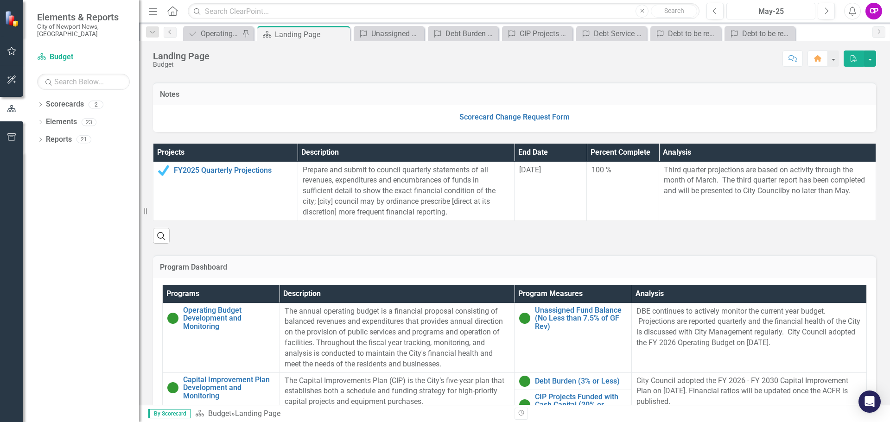
scroll to position [324, 0]
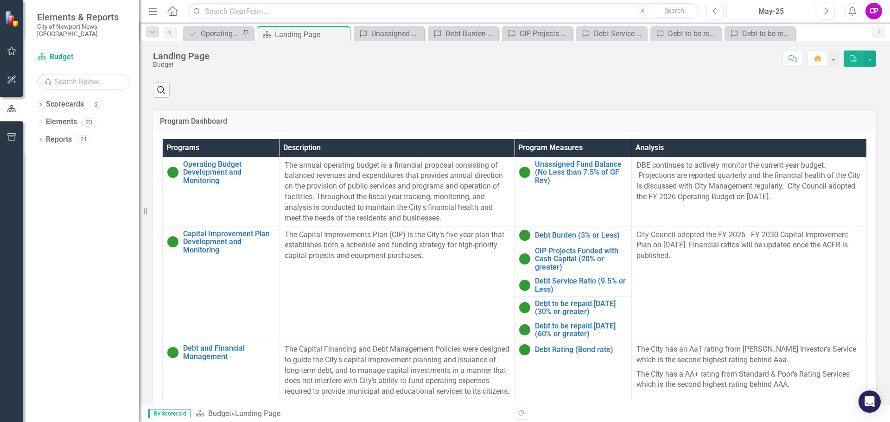
click at [756, 3] on button "May-25" at bounding box center [770, 11] width 89 height 17
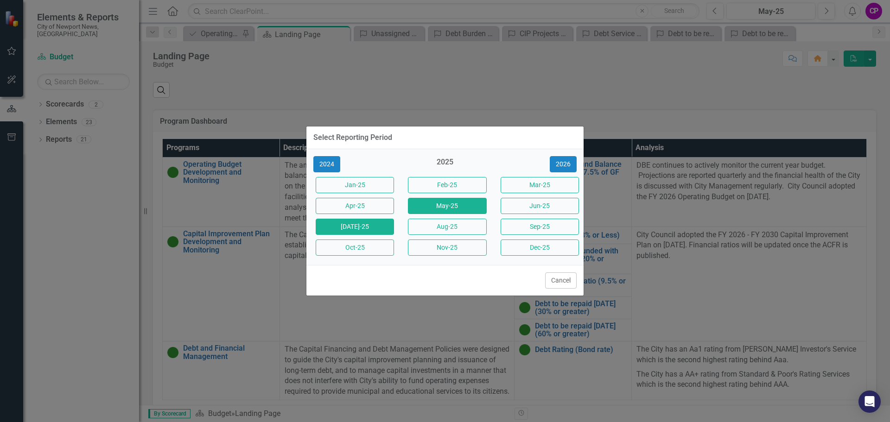
click at [376, 221] on button "[DATE]-25" at bounding box center [355, 227] width 78 height 16
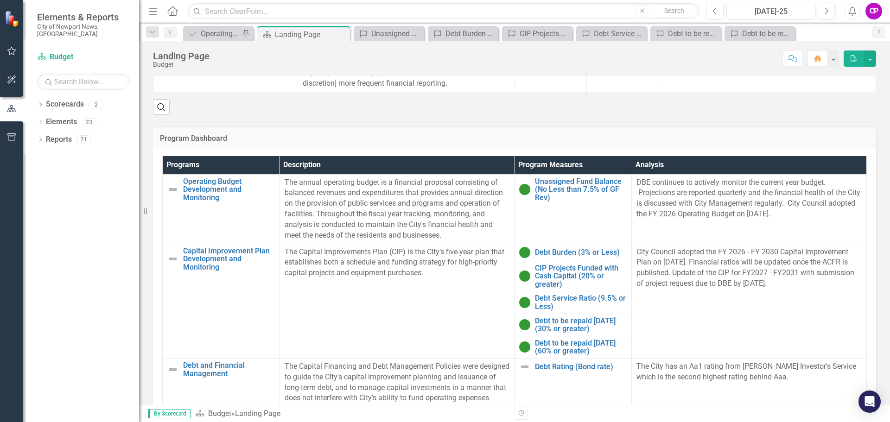
scroll to position [373, 0]
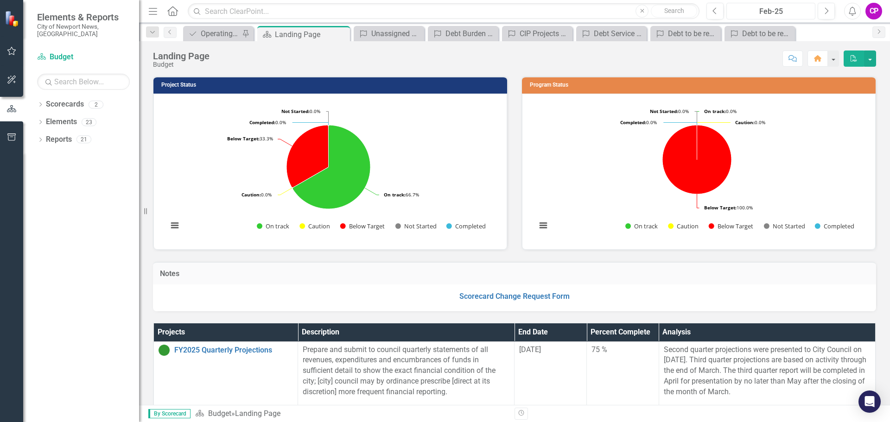
click at [759, 6] on button "Feb-25" at bounding box center [770, 11] width 89 height 17
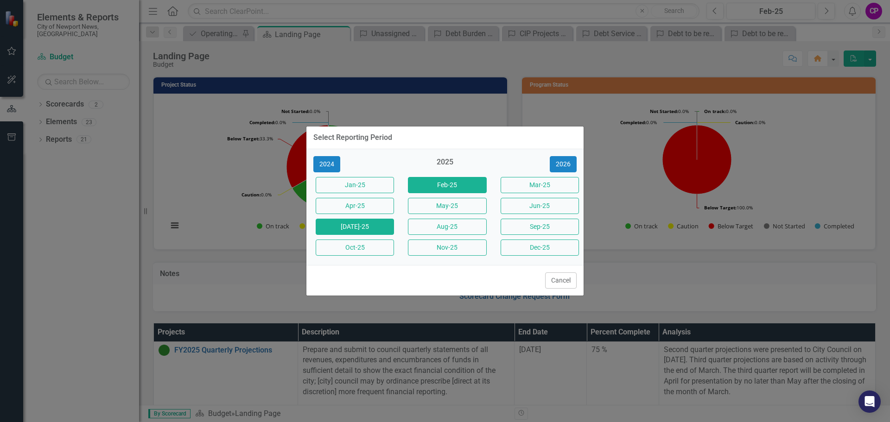
click at [348, 227] on button "[DATE]-25" at bounding box center [355, 227] width 78 height 16
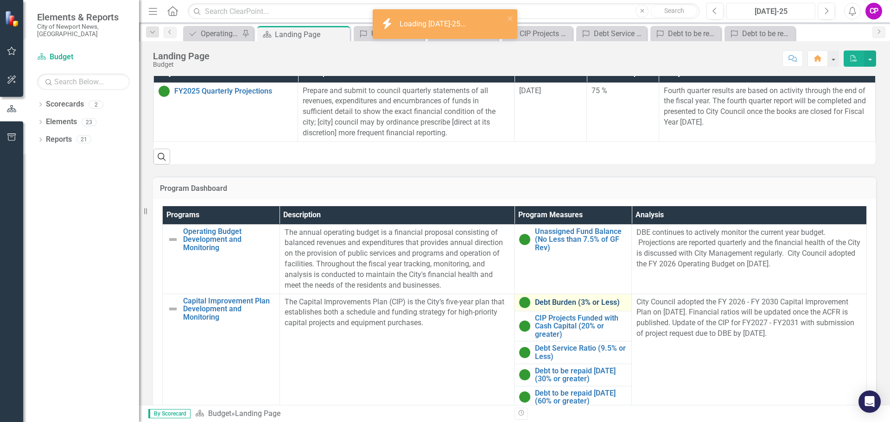
scroll to position [373, 0]
